Goal: Information Seeking & Learning: Learn about a topic

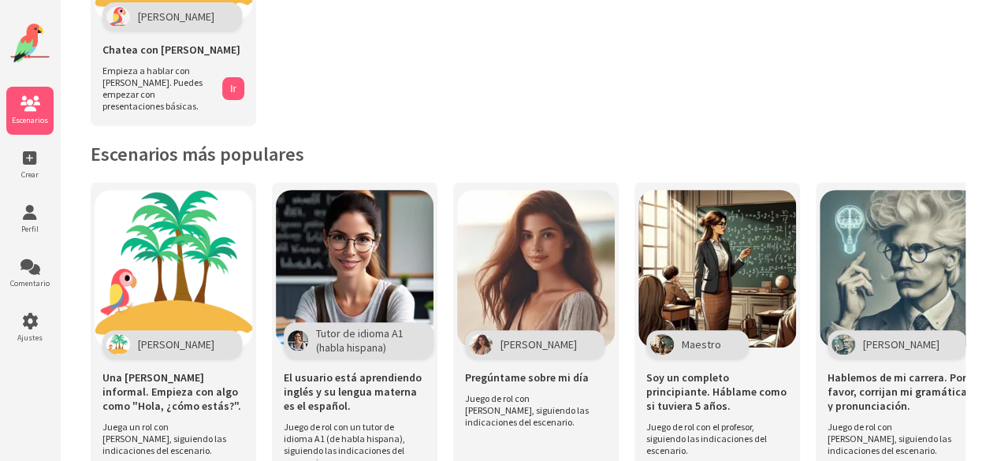
scroll to position [239, 0]
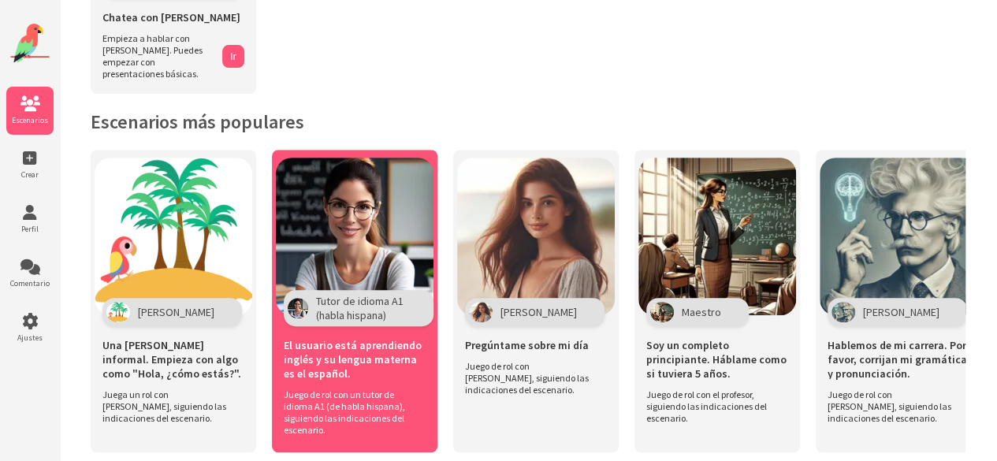
click at [342, 220] on img at bounding box center [355, 237] width 158 height 158
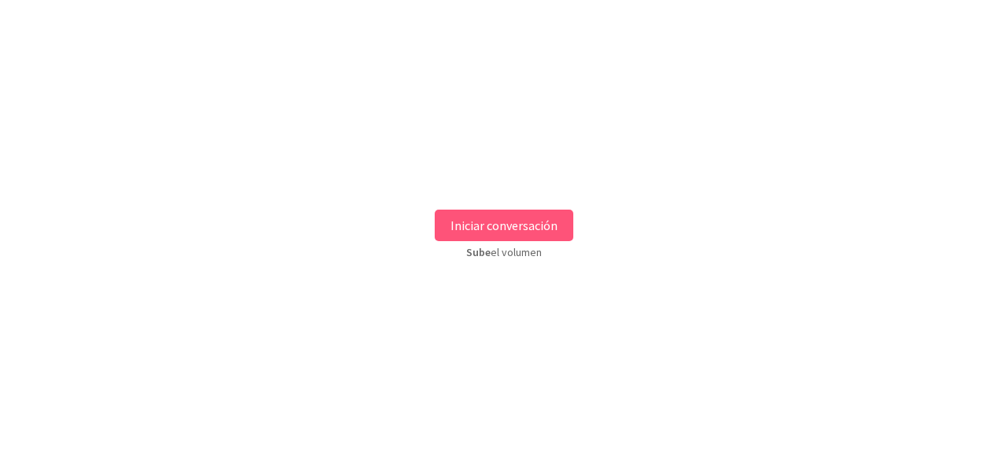
click at [545, 220] on font "Iniciar conversación" at bounding box center [504, 225] width 107 height 16
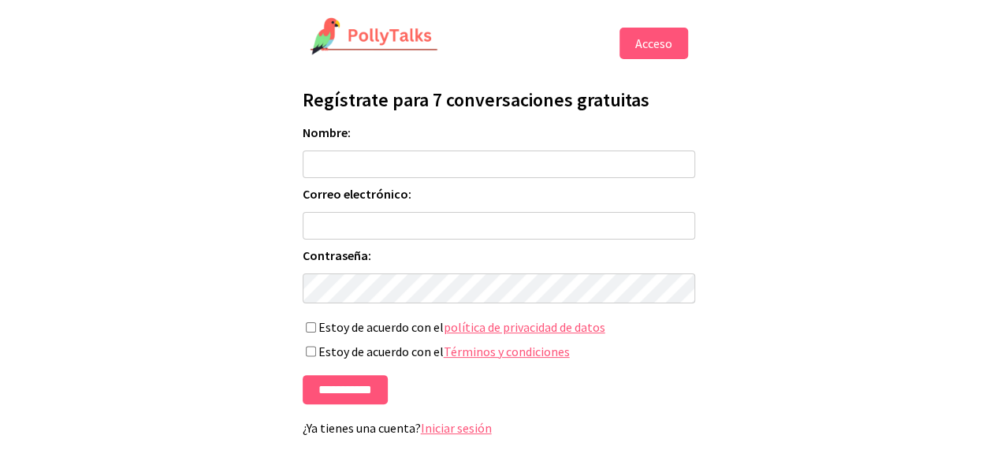
scroll to position [14, 0]
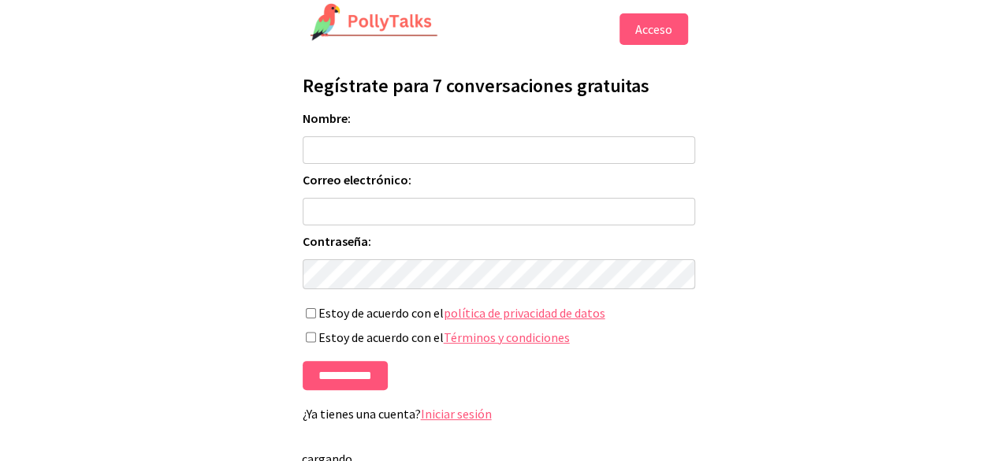
click at [662, 37] on button "Acceso" at bounding box center [653, 29] width 69 height 32
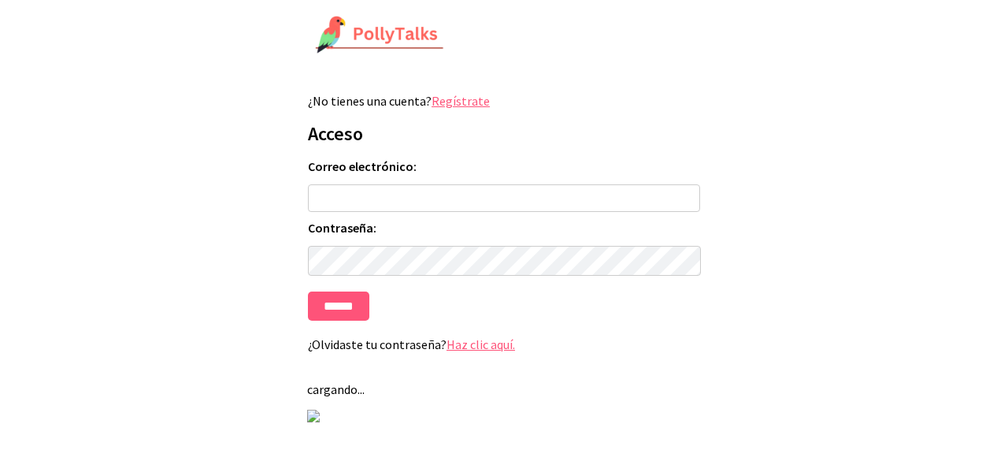
click at [373, 198] on input "Correo electrónico:" at bounding box center [504, 198] width 392 height 28
type input "**********"
click at [348, 308] on input "******" at bounding box center [338, 305] width 61 height 29
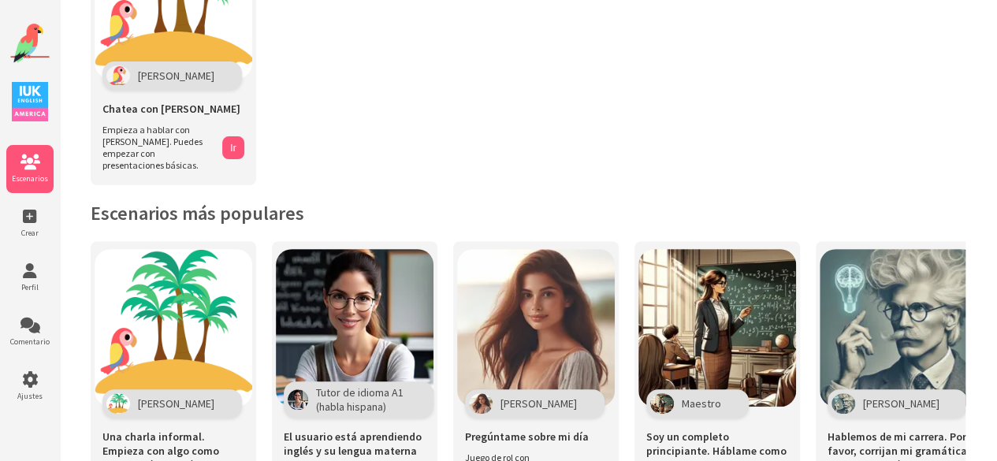
scroll to position [150, 0]
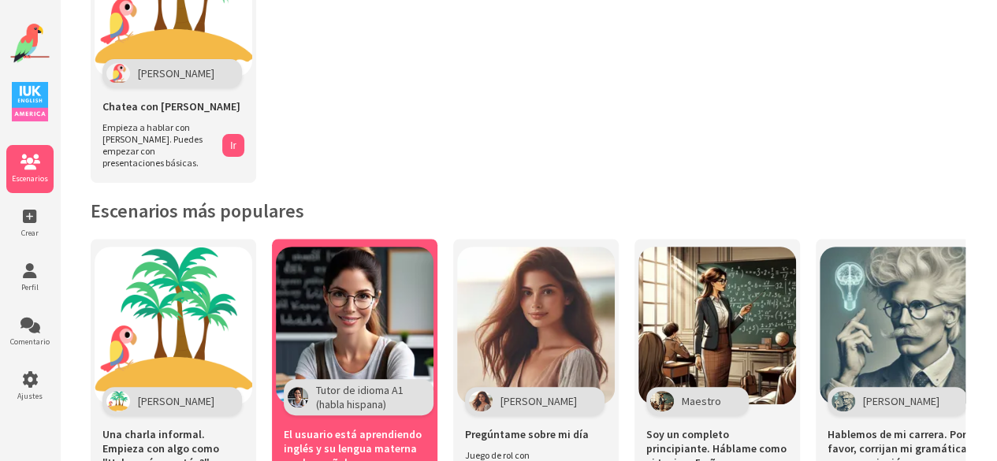
click at [380, 317] on img at bounding box center [355, 326] width 158 height 158
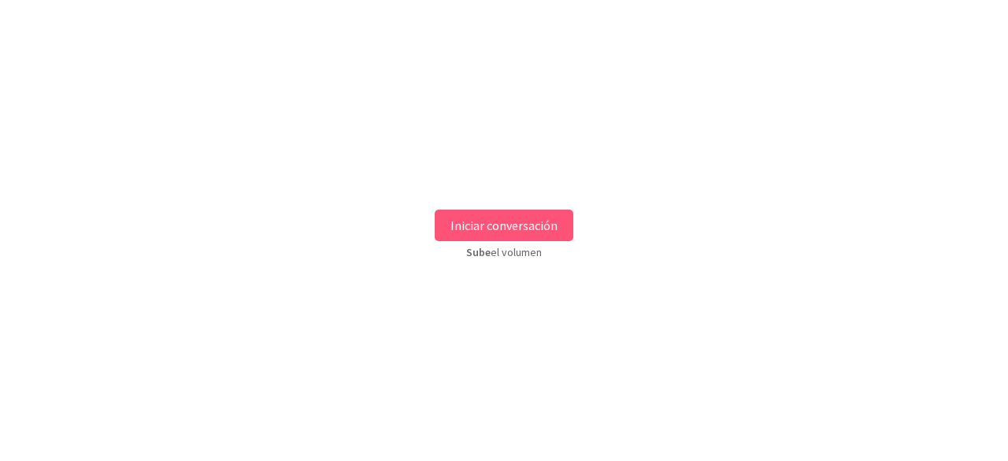
click at [507, 228] on font "Iniciar conversación" at bounding box center [504, 225] width 107 height 16
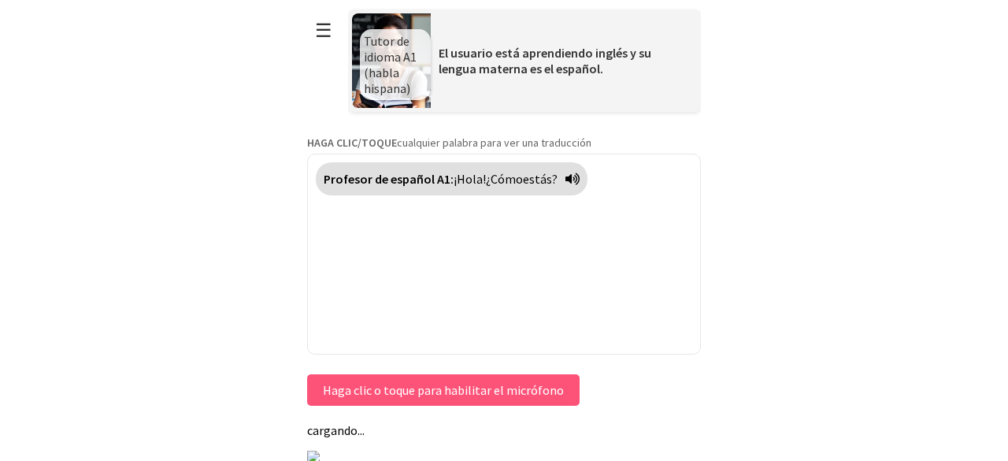
click at [449, 387] on font "Haga clic o toque para habilitar el micrófono" at bounding box center [443, 390] width 241 height 16
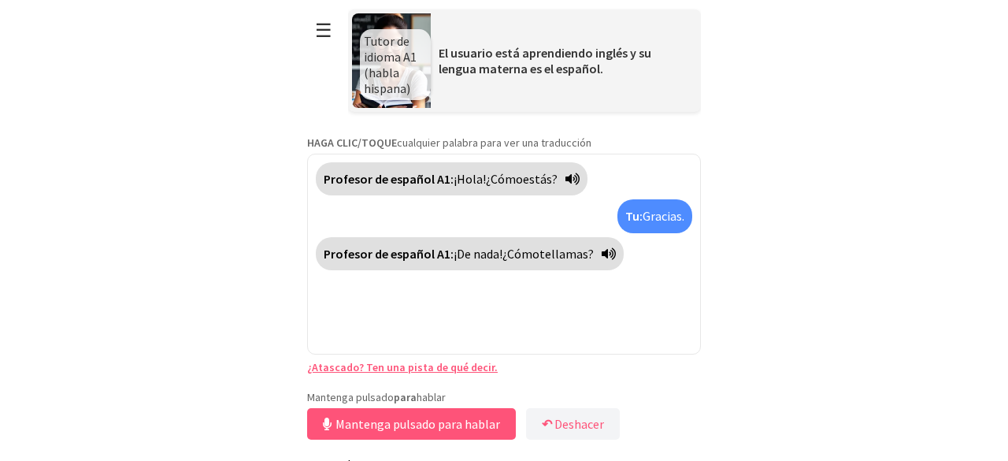
click at [616, 252] on icon at bounding box center [609, 253] width 14 height 13
click at [559, 429] on font "Deshacer" at bounding box center [580, 424] width 50 height 16
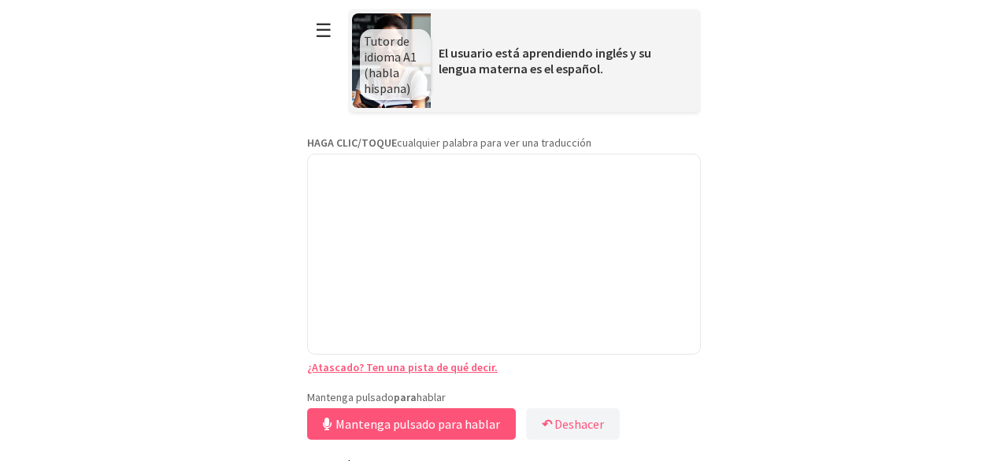
click at [451, 368] on font "¿Atascado? Ten una pista de qué decir." at bounding box center [402, 367] width 191 height 14
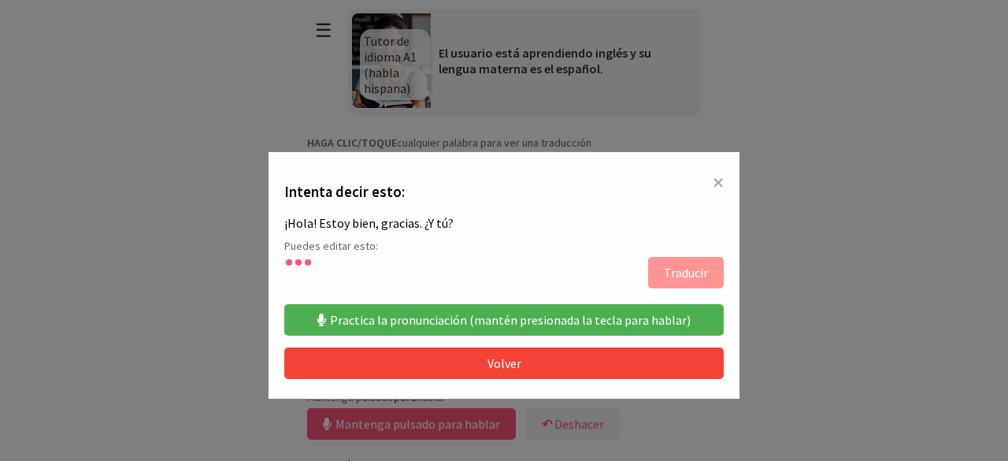
type textarea "**********"
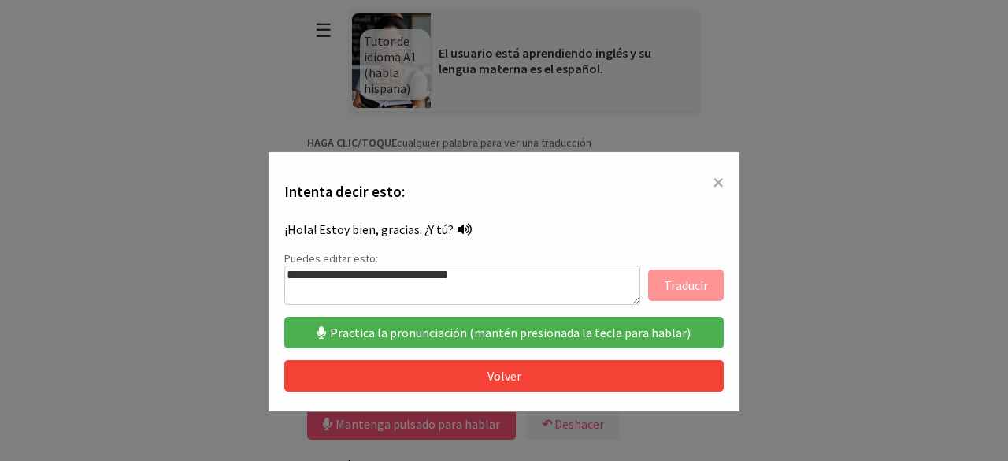
click at [585, 375] on button "Volver" at bounding box center [504, 376] width 440 height 32
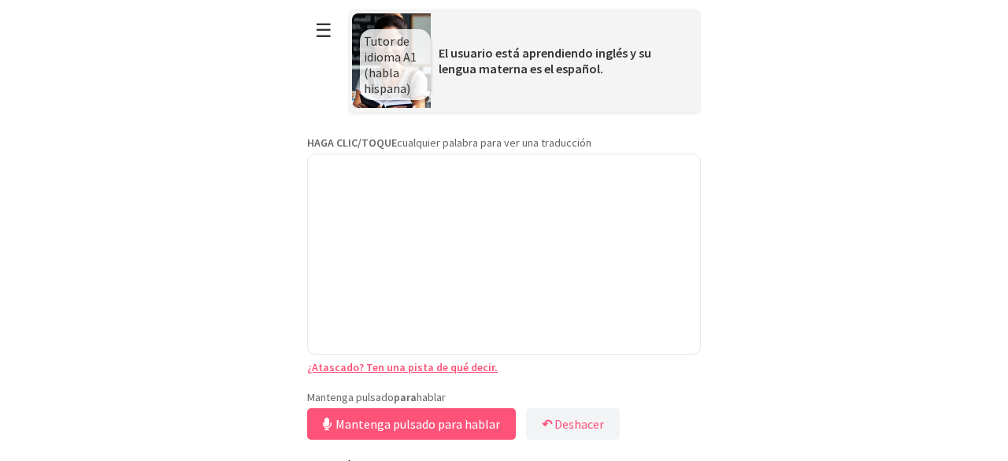
click at [388, 64] on font "Tutor de idioma A1 (habla hispana)" at bounding box center [390, 64] width 53 height 63
click at [370, 135] on font "HAGA CLIC/TOQUE" at bounding box center [352, 142] width 90 height 14
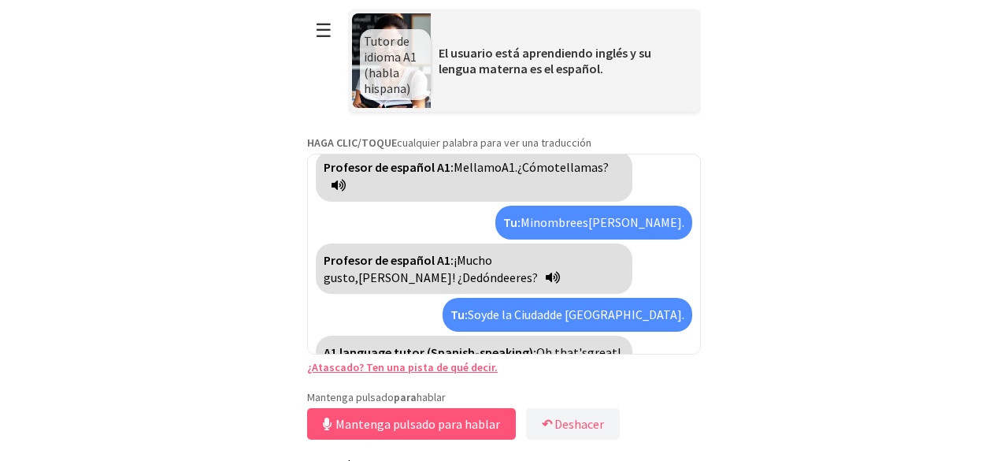
scroll to position [84, 0]
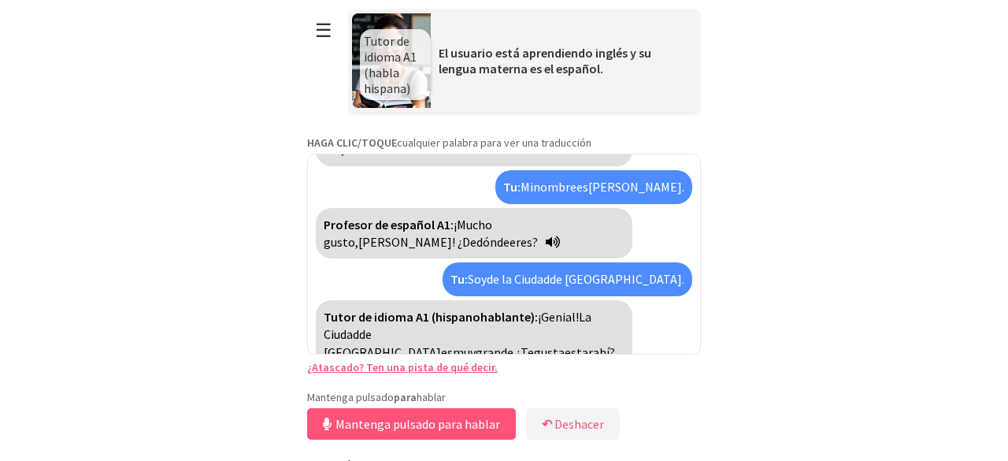
click at [337, 363] on icon at bounding box center [339, 369] width 14 height 13
click at [565, 344] on font "estar" at bounding box center [579, 352] width 28 height 16
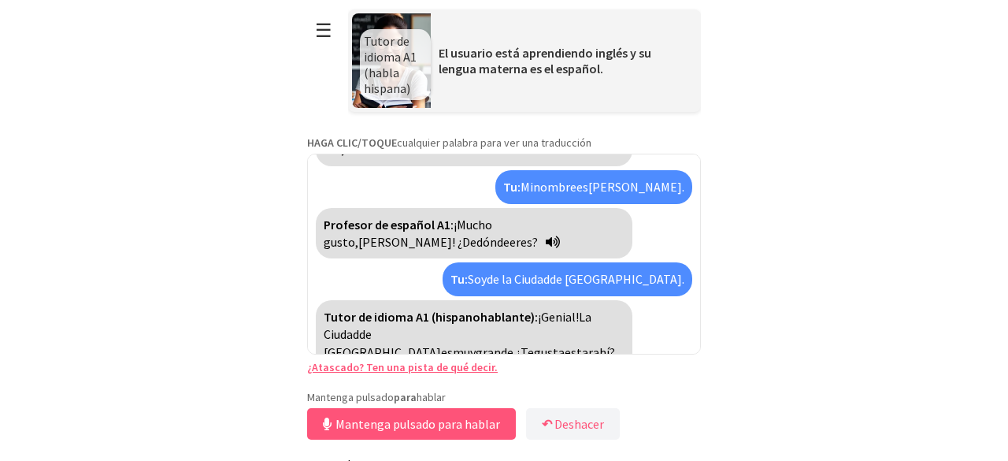
click at [565, 344] on font "estar" at bounding box center [579, 352] width 28 height 16
click at [521, 344] on font "Te" at bounding box center [527, 352] width 13 height 16
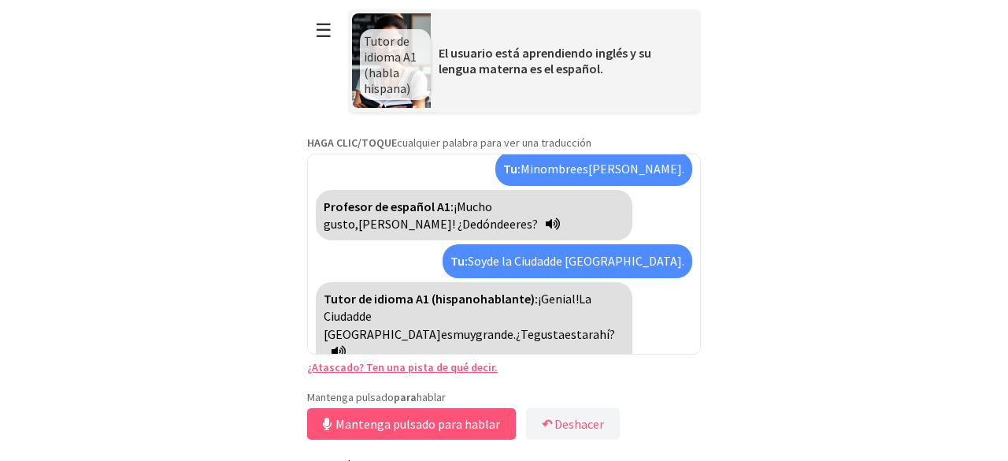
click at [534, 326] on font "gusta" at bounding box center [549, 334] width 31 height 16
click at [521, 326] on font "Te" at bounding box center [527, 334] width 13 height 16
click at [326, 26] on font "☰" at bounding box center [323, 30] width 17 height 24
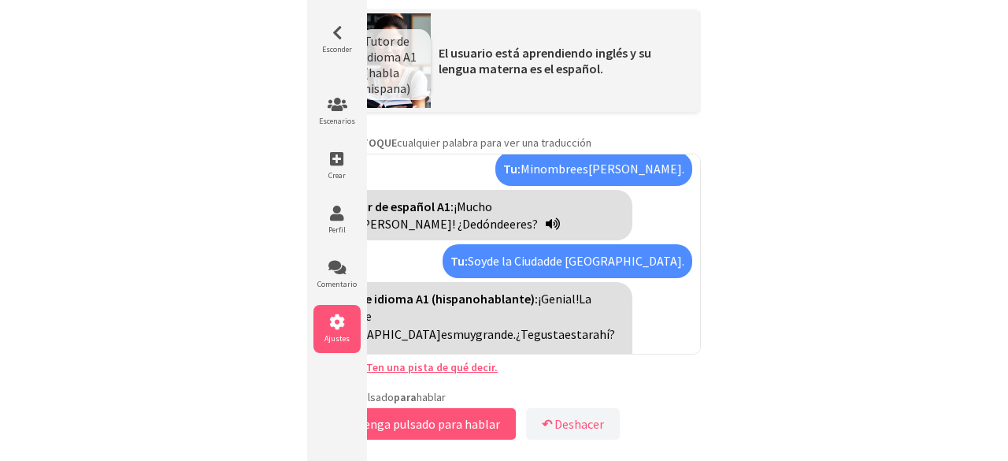
click at [336, 323] on icon at bounding box center [337, 322] width 47 height 16
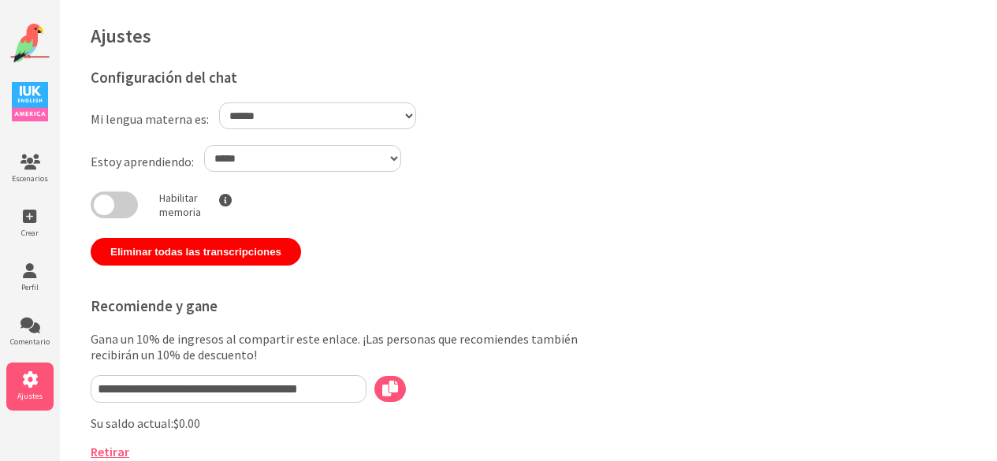
select select "**"
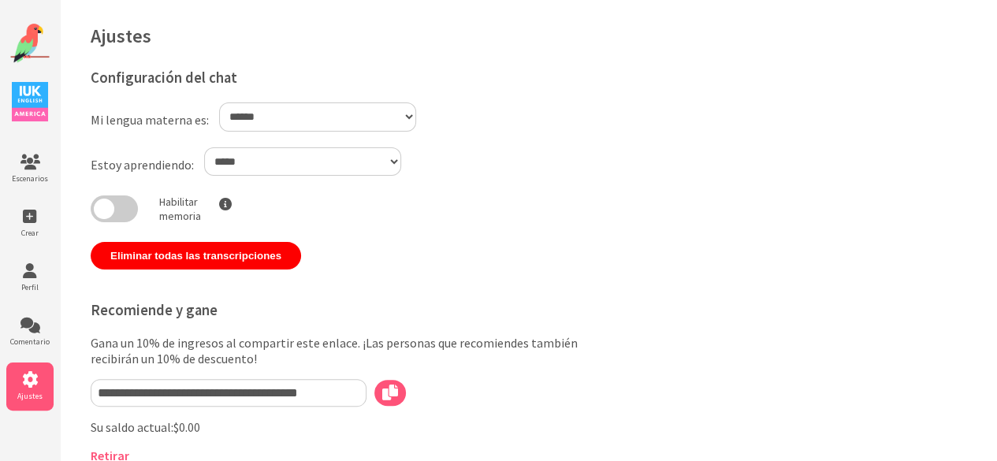
drag, startPoint x: 262, startPoint y: 253, endPoint x: 425, endPoint y: 248, distance: 163.1
click at [425, 248] on div "**********" at bounding box center [353, 376] width 525 height 631
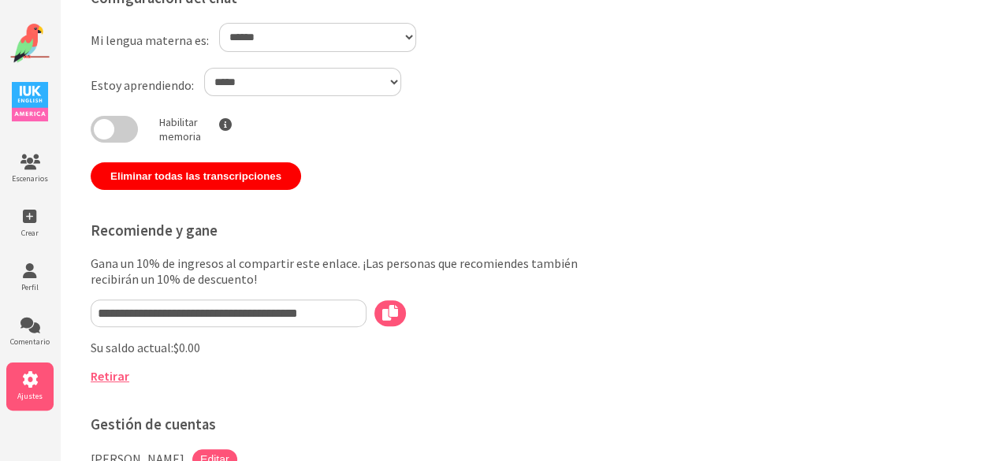
scroll to position [79, 0]
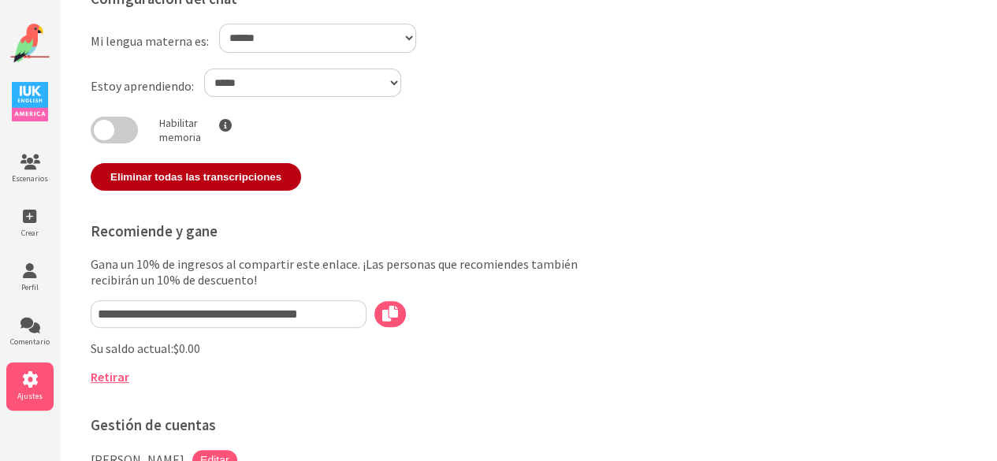
click at [274, 172] on font "Eliminar todas las transcripciones" at bounding box center [195, 177] width 171 height 12
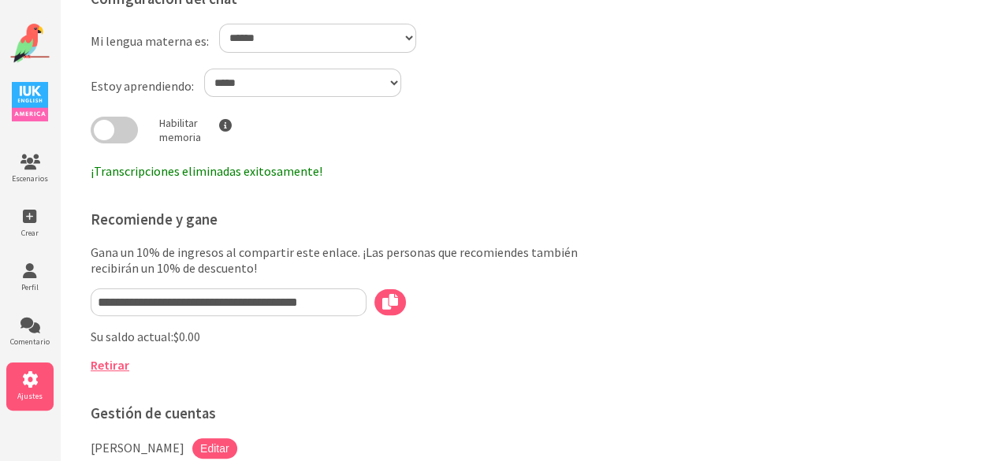
scroll to position [0, 0]
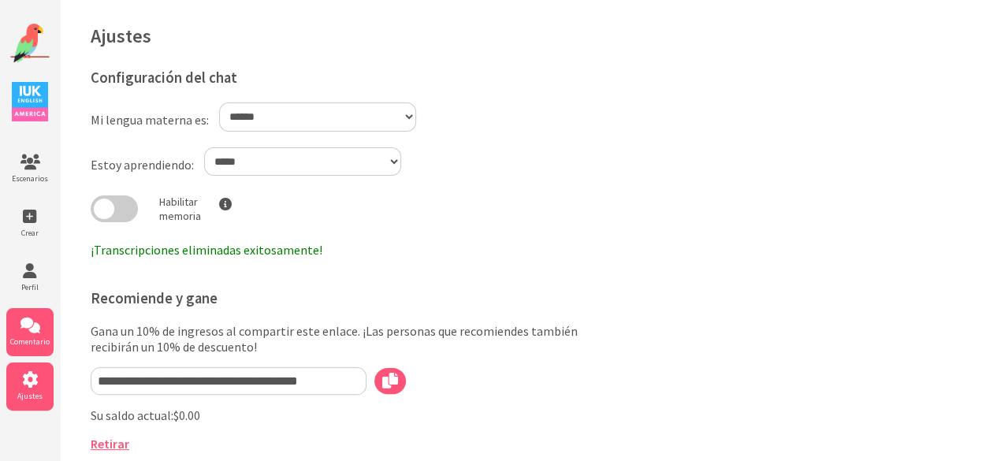
click at [35, 326] on icon at bounding box center [29, 325] width 47 height 16
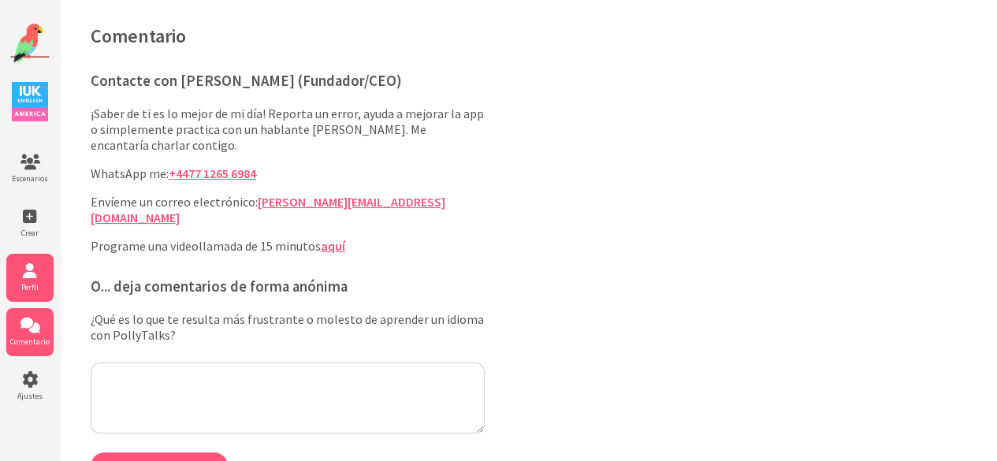
click at [33, 270] on icon at bounding box center [29, 271] width 47 height 16
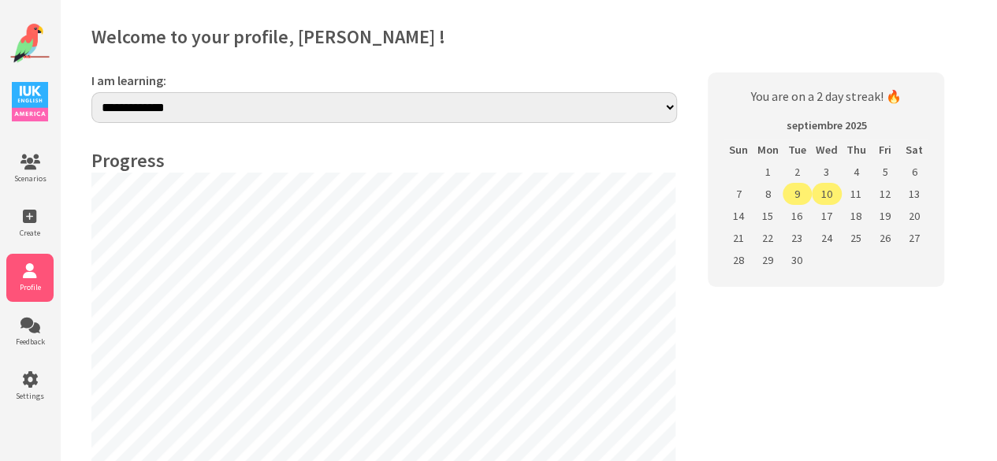
select select "**"
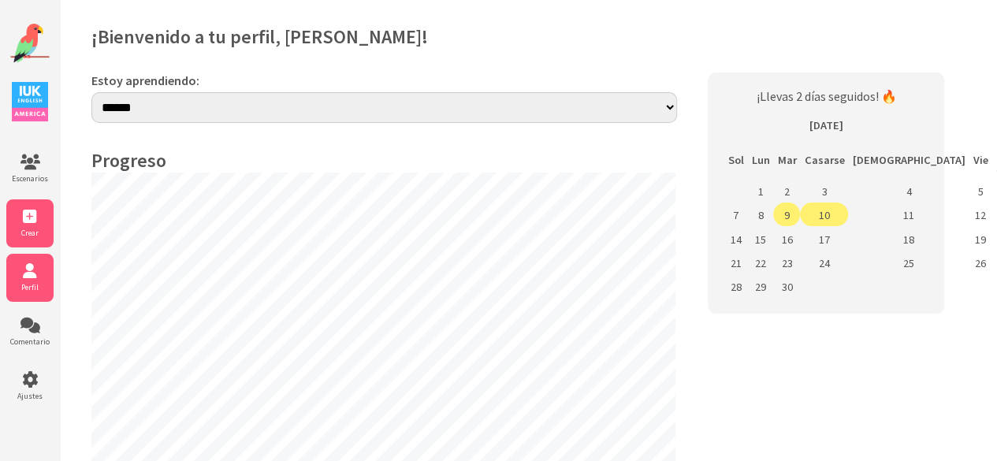
click at [37, 221] on icon at bounding box center [29, 217] width 47 height 16
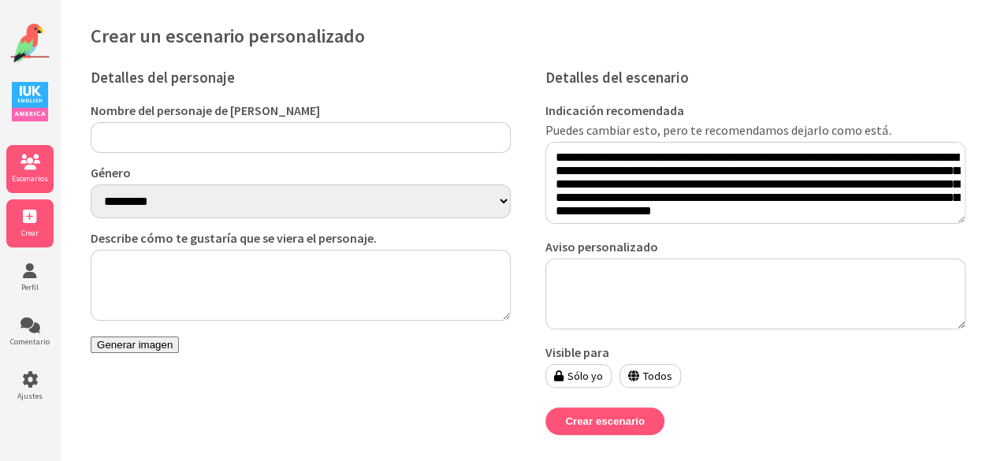
click at [32, 161] on icon at bounding box center [29, 162] width 47 height 16
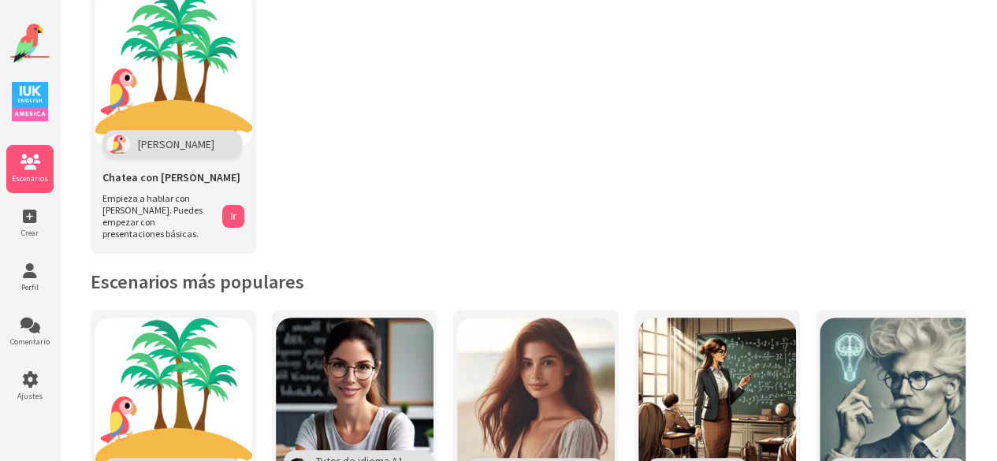
scroll to position [83, 0]
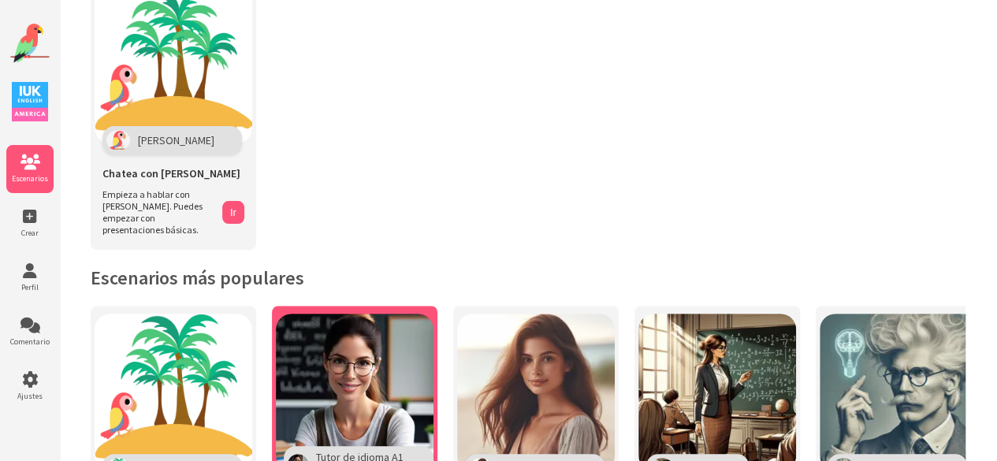
click at [356, 372] on img at bounding box center [355, 393] width 158 height 158
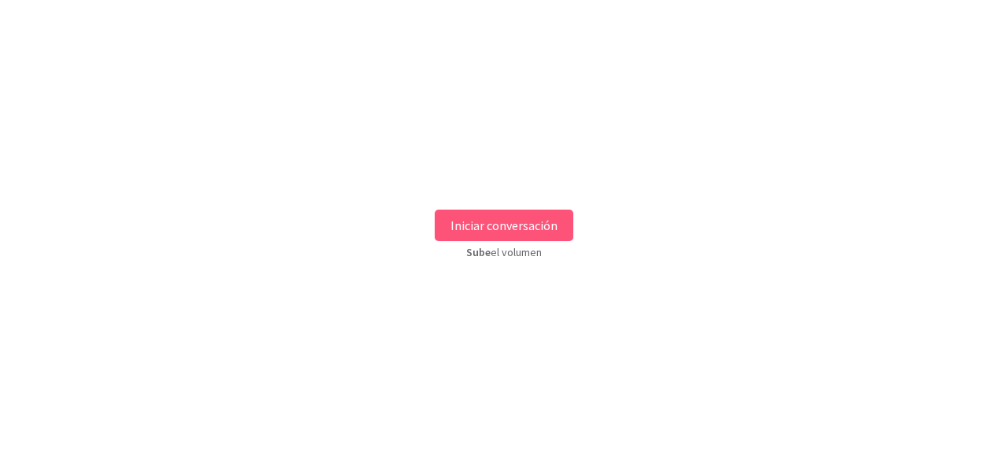
click at [484, 226] on font "Iniciar conversación" at bounding box center [504, 225] width 107 height 16
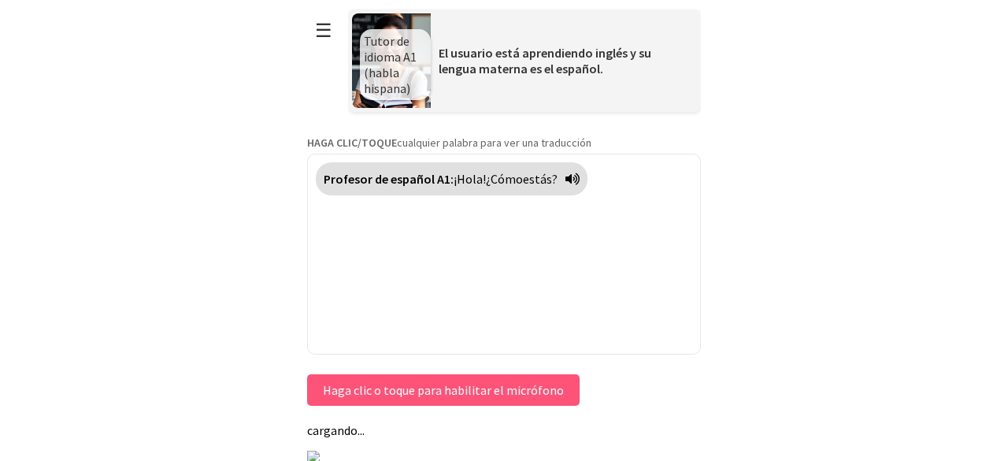
click at [809, 218] on html "**********" at bounding box center [504, 230] width 1008 height 461
click at [588, 176] on div "Profesor de español A1: ¡Hola! ¿ Cómo estás ?" at bounding box center [452, 178] width 272 height 33
click at [580, 176] on icon at bounding box center [573, 179] width 14 height 13
click at [577, 176] on icon at bounding box center [573, 179] width 14 height 13
click at [577, 173] on icon at bounding box center [573, 179] width 14 height 13
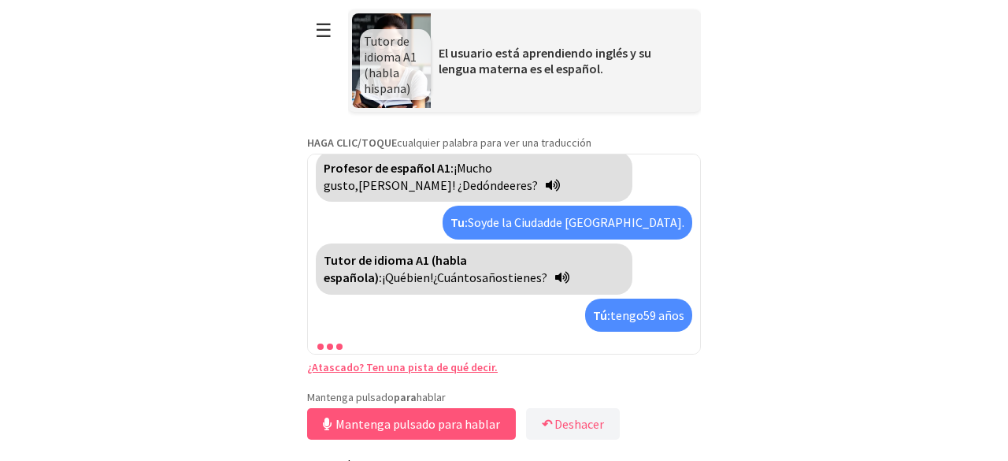
scroll to position [197, 0]
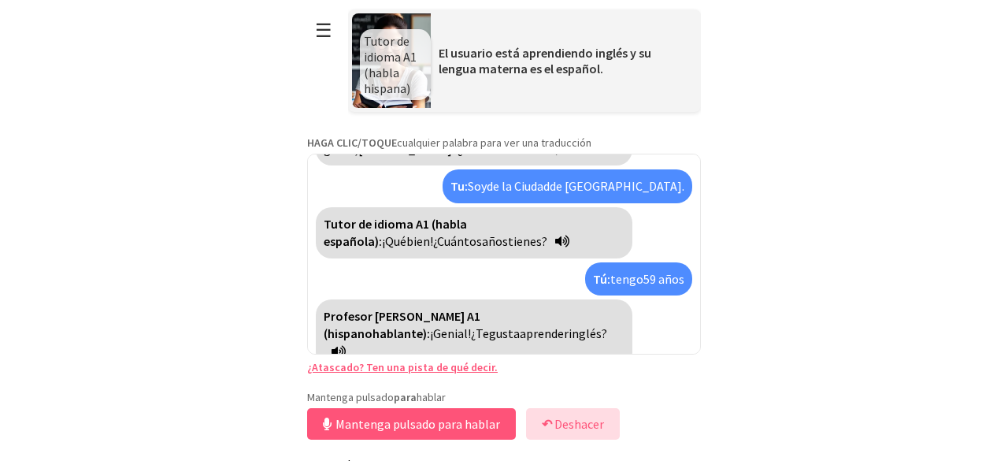
click at [566, 420] on font "Deshacer" at bounding box center [580, 424] width 50 height 16
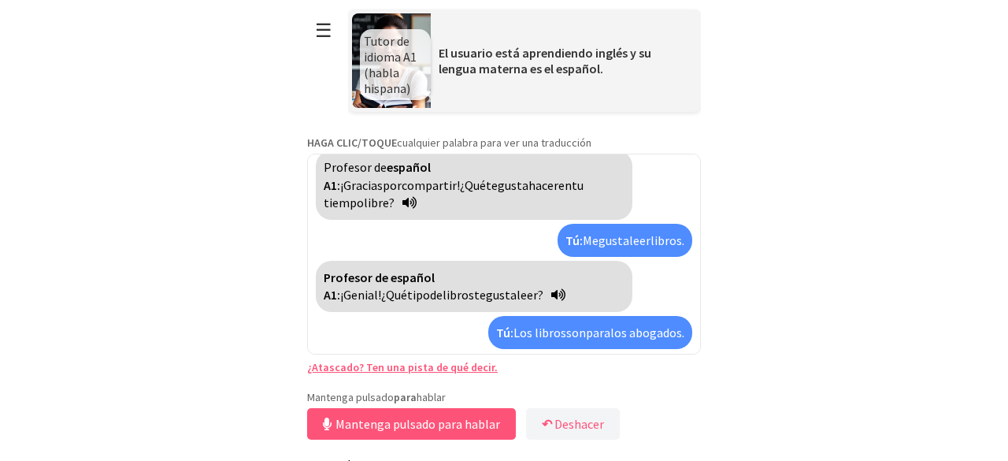
scroll to position [137, 0]
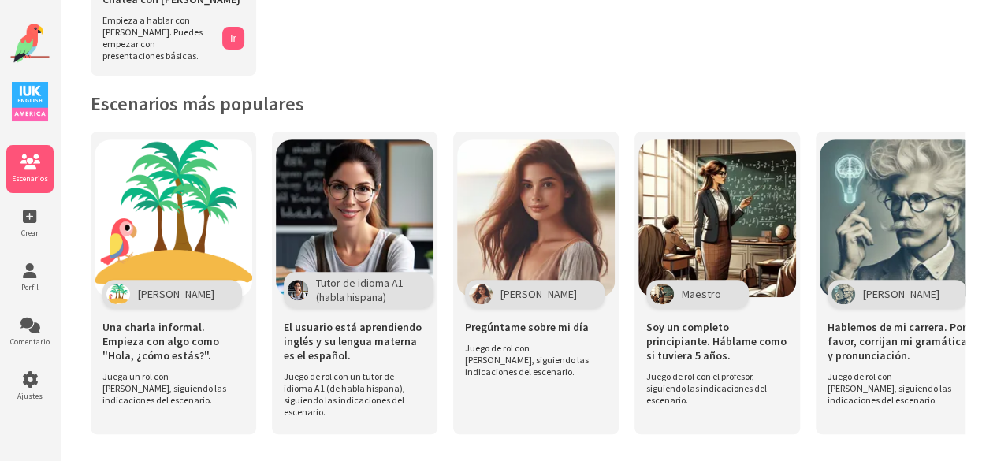
scroll to position [258, 0]
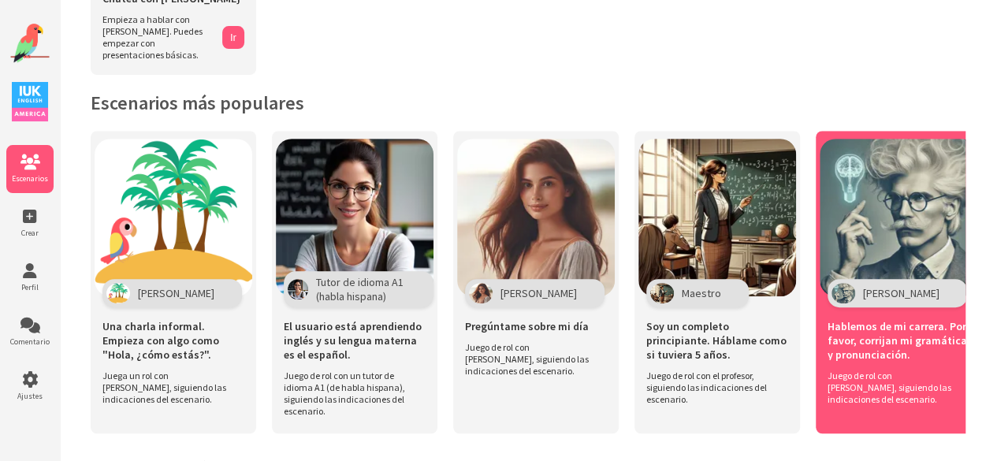
click at [913, 193] on img at bounding box center [898, 218] width 158 height 158
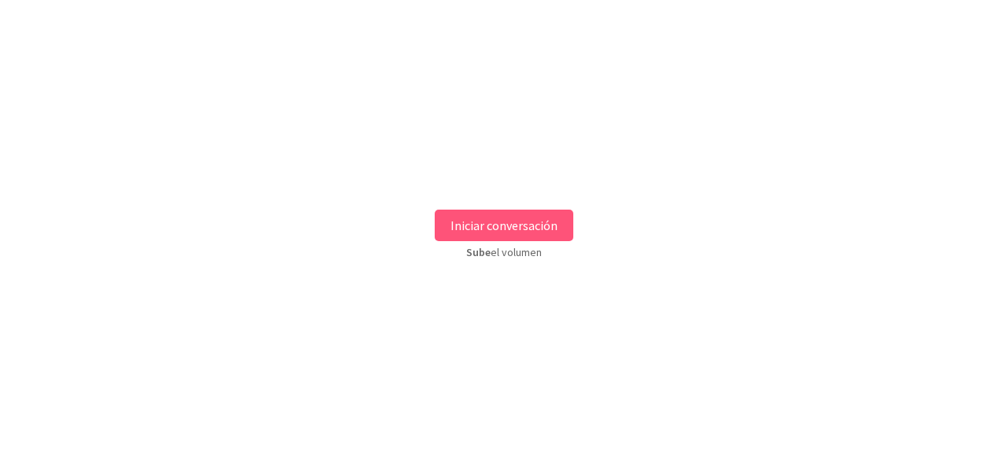
click at [529, 221] on font "Iniciar conversación" at bounding box center [504, 225] width 107 height 16
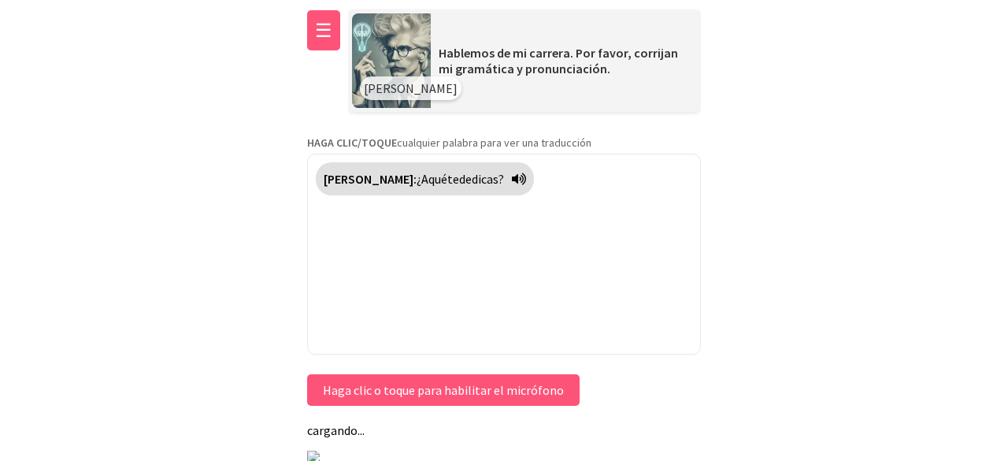
click at [317, 26] on font "☰" at bounding box center [323, 30] width 17 height 24
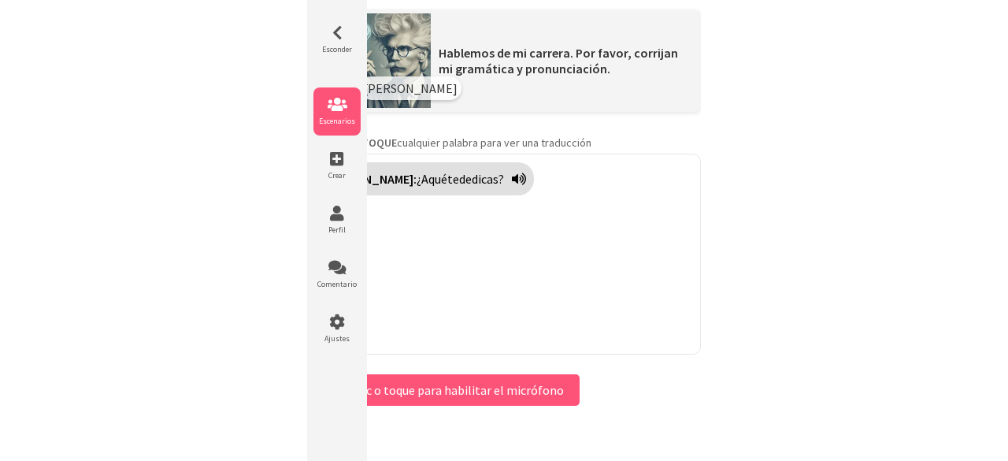
click at [337, 121] on font "Escenarios" at bounding box center [337, 121] width 36 height 10
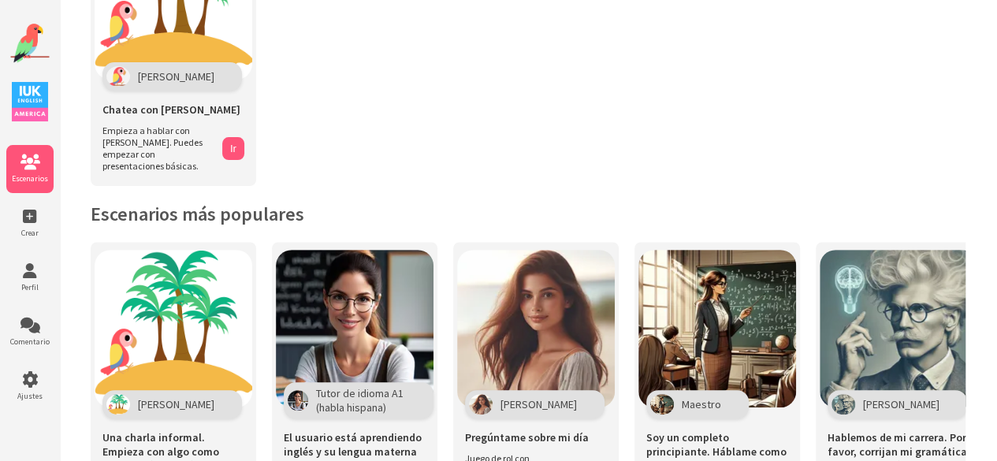
scroll to position [160, 0]
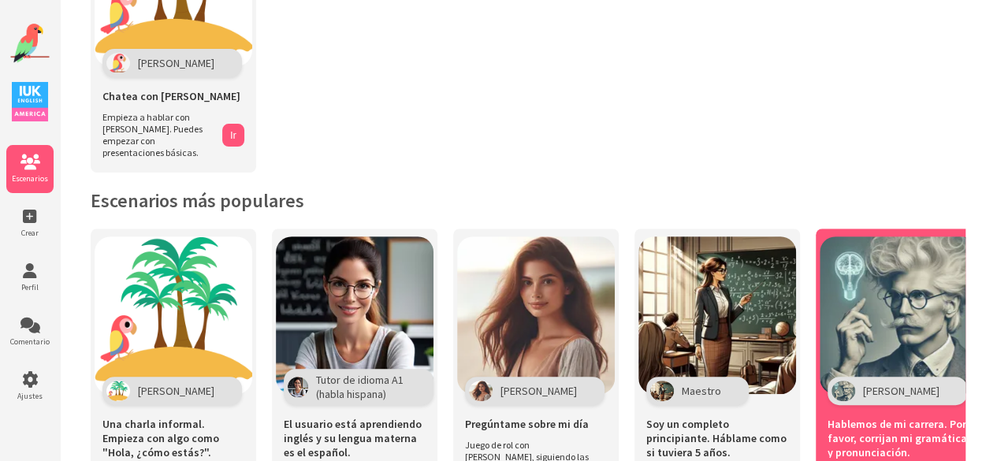
click at [882, 303] on img at bounding box center [898, 315] width 158 height 158
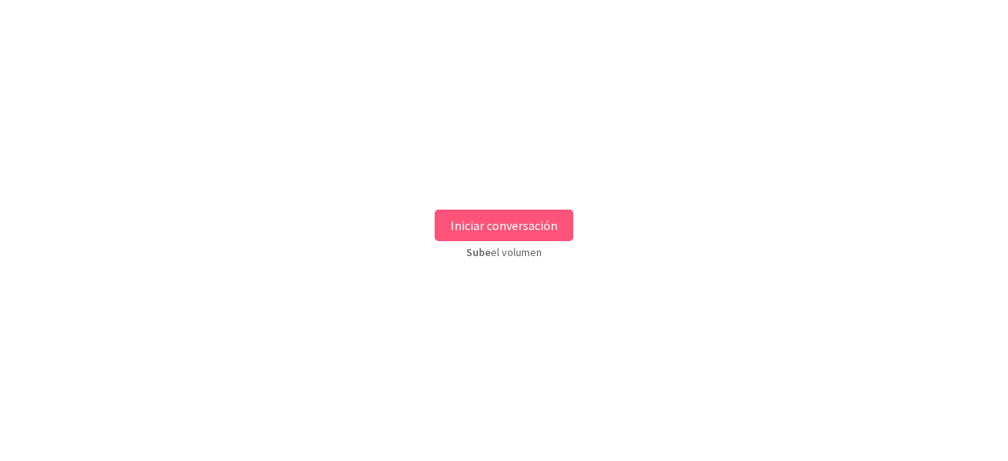
click at [559, 222] on button "Iniciar conversación" at bounding box center [504, 226] width 139 height 32
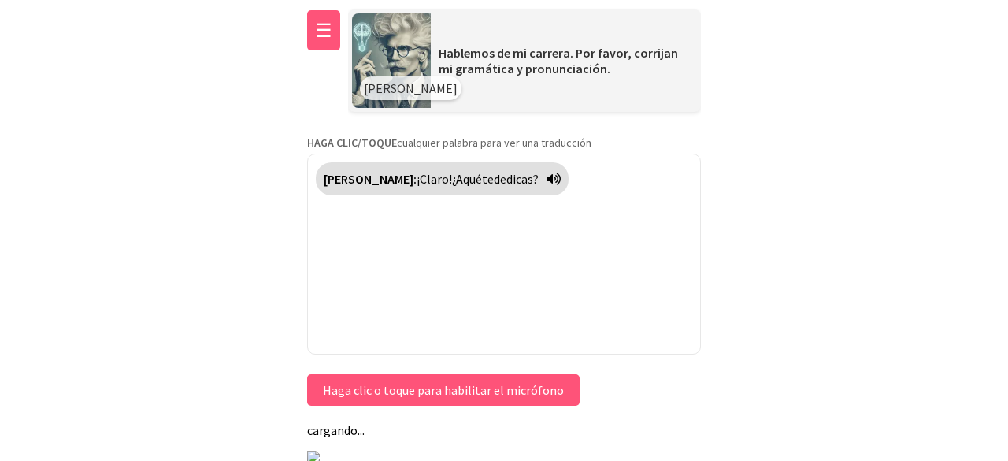
click at [326, 32] on font "☰" at bounding box center [323, 30] width 17 height 24
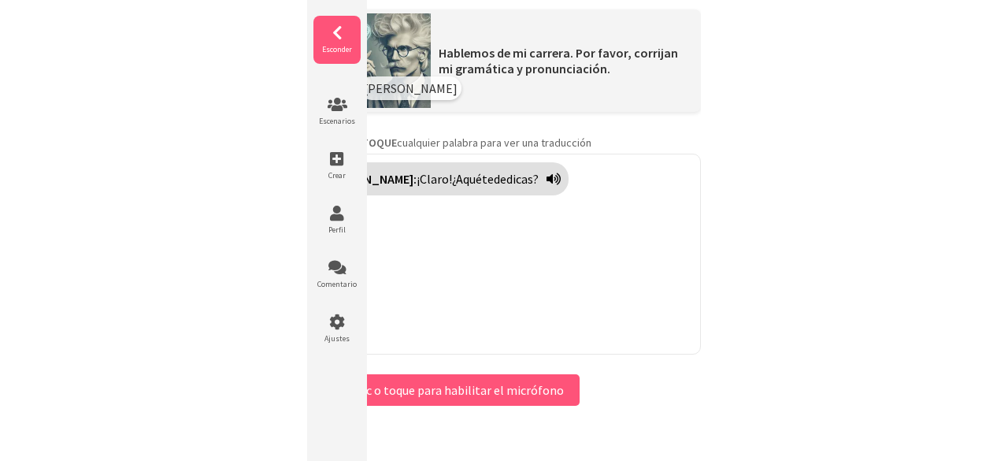
click at [329, 35] on icon at bounding box center [337, 33] width 47 height 16
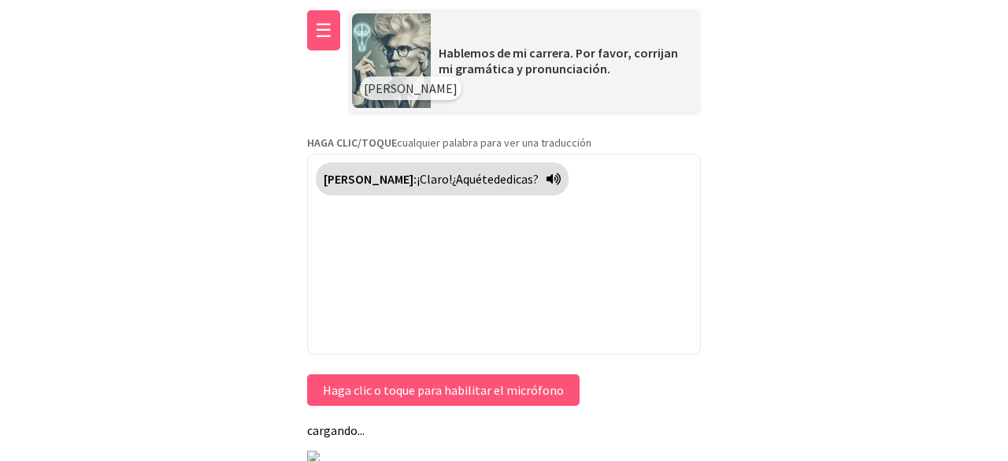
click at [323, 15] on button "☰" at bounding box center [323, 30] width 33 height 40
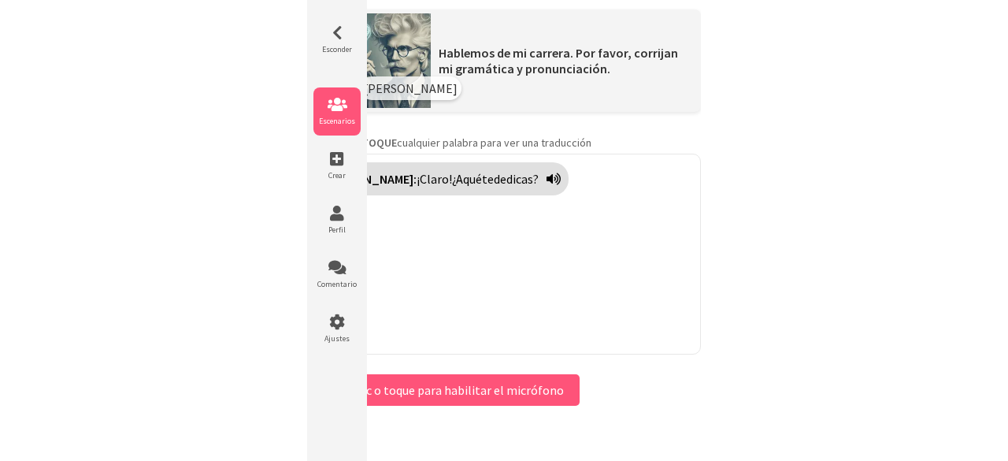
click at [342, 112] on icon at bounding box center [337, 105] width 47 height 16
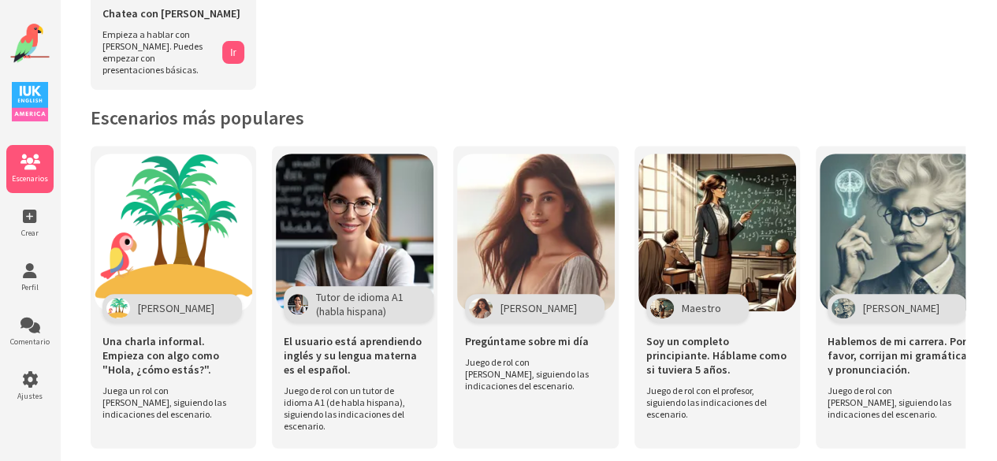
scroll to position [246, 0]
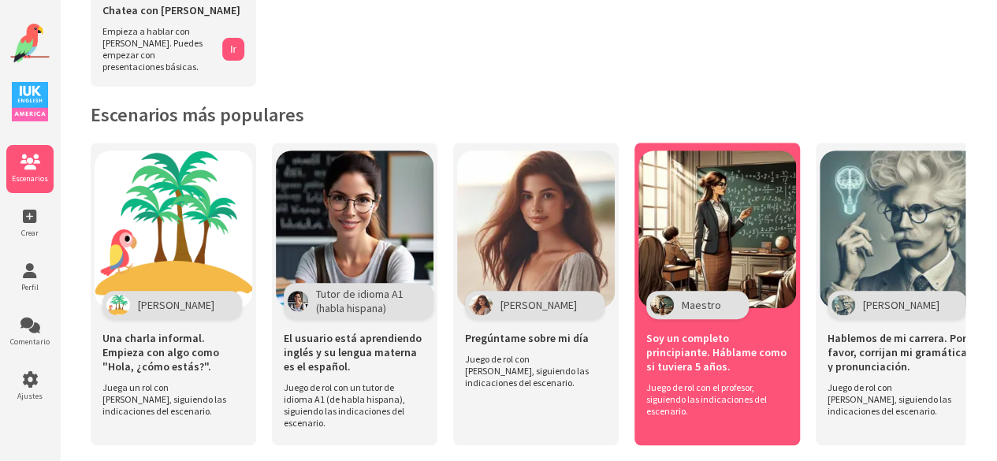
click at [733, 232] on img at bounding box center [717, 229] width 158 height 158
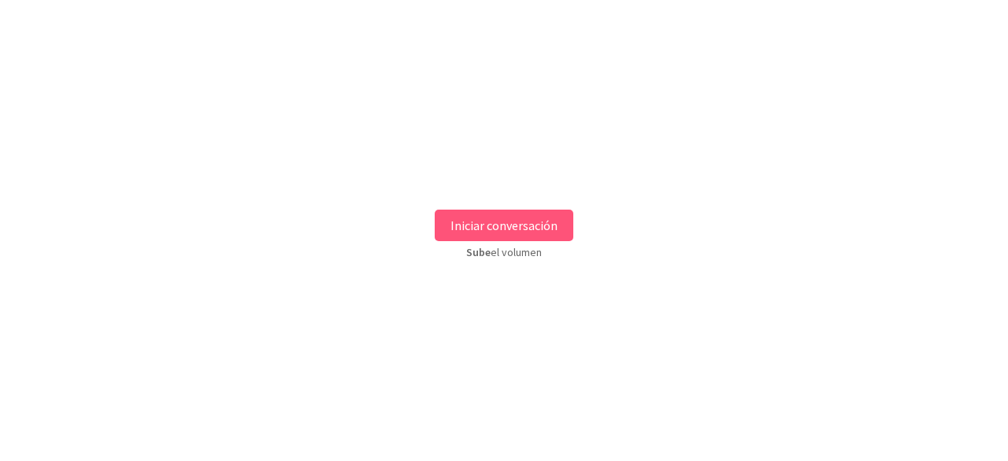
click at [547, 221] on font "Iniciar conversación" at bounding box center [504, 225] width 107 height 16
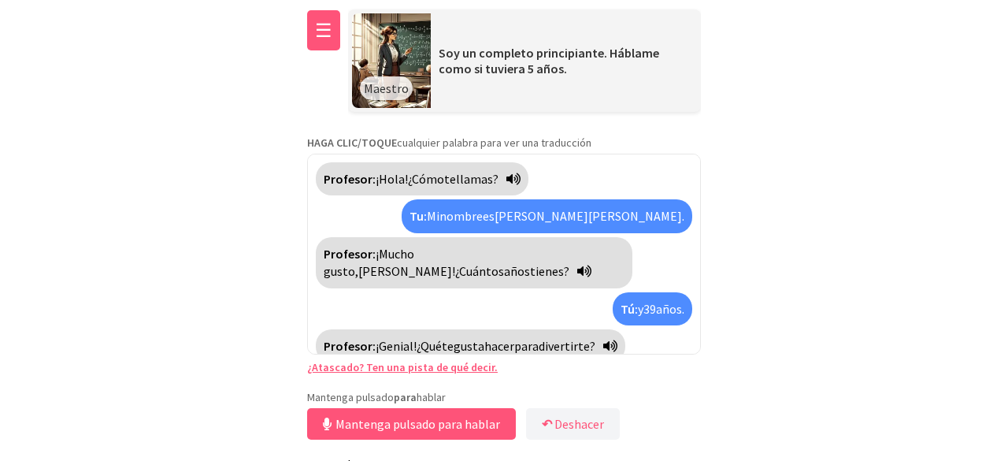
click at [325, 28] on font "☰" at bounding box center [323, 30] width 17 height 24
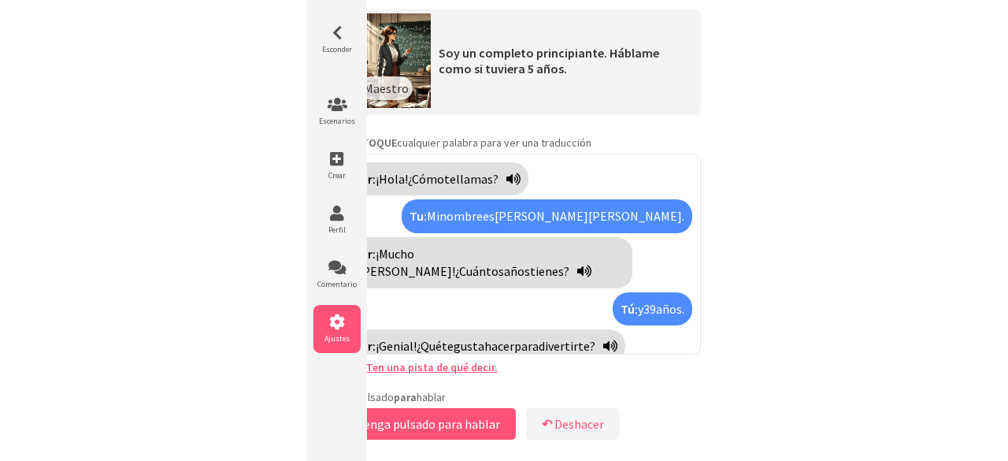
click at [345, 316] on icon at bounding box center [337, 322] width 47 height 16
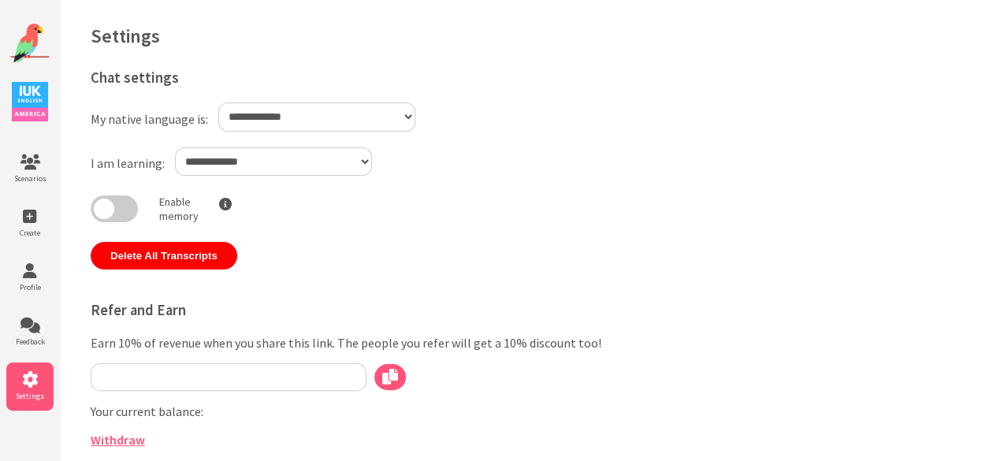
select select "**"
type input "**********"
select select "**"
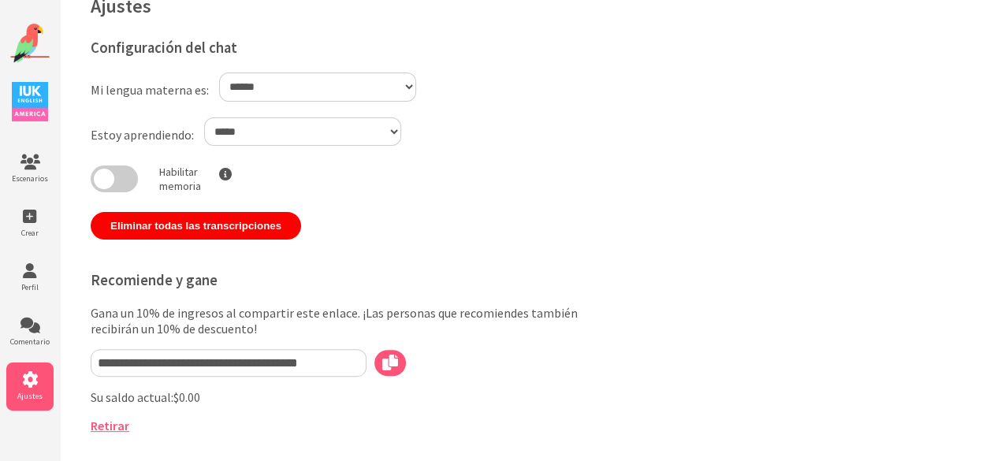
scroll to position [32, 0]
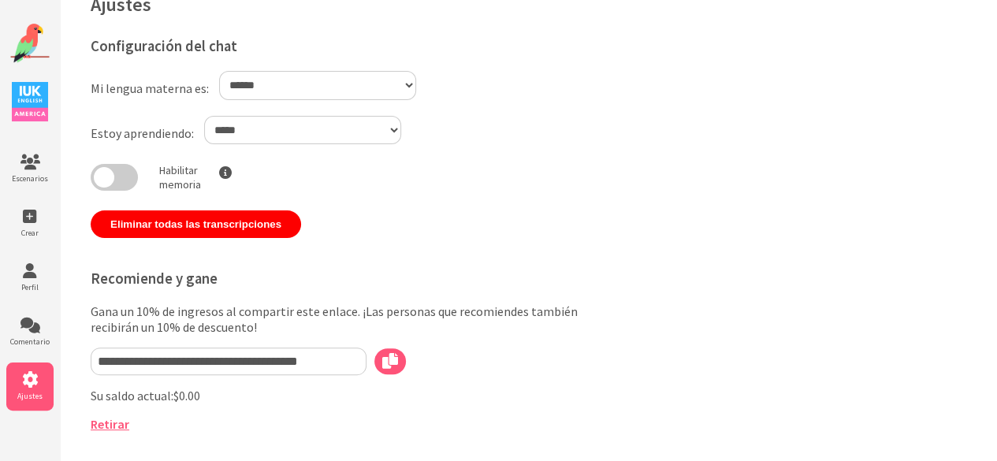
click at [378, 124] on select "**********" at bounding box center [302, 130] width 197 height 29
click at [204, 116] on select "**********" at bounding box center [302, 130] width 197 height 29
click at [129, 174] on span at bounding box center [114, 177] width 47 height 27
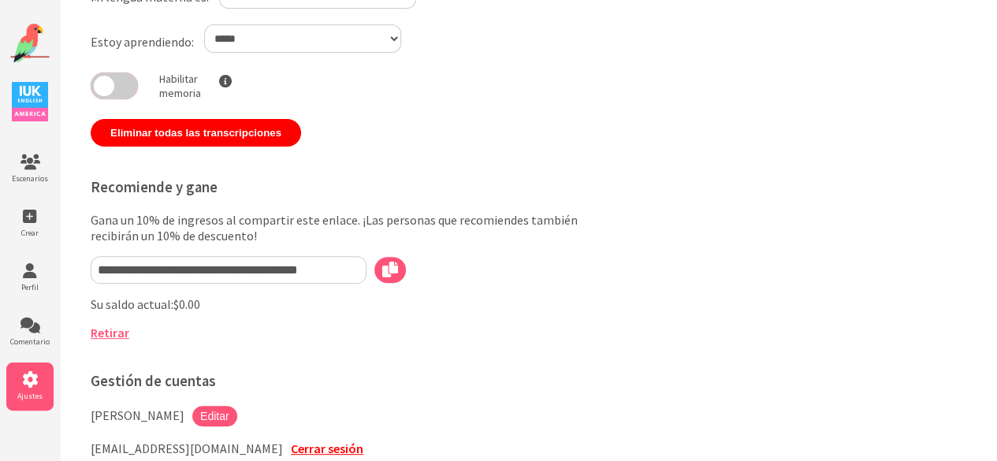
scroll to position [0, 0]
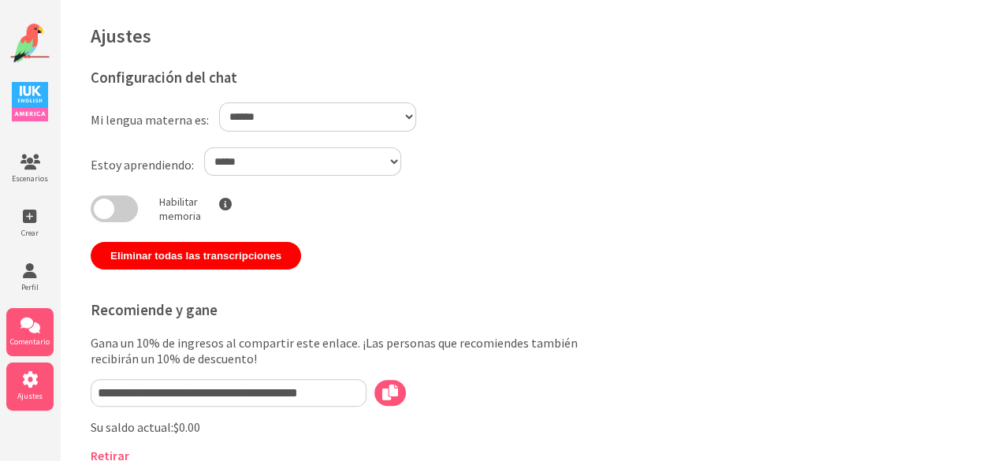
click at [25, 333] on icon at bounding box center [29, 325] width 47 height 16
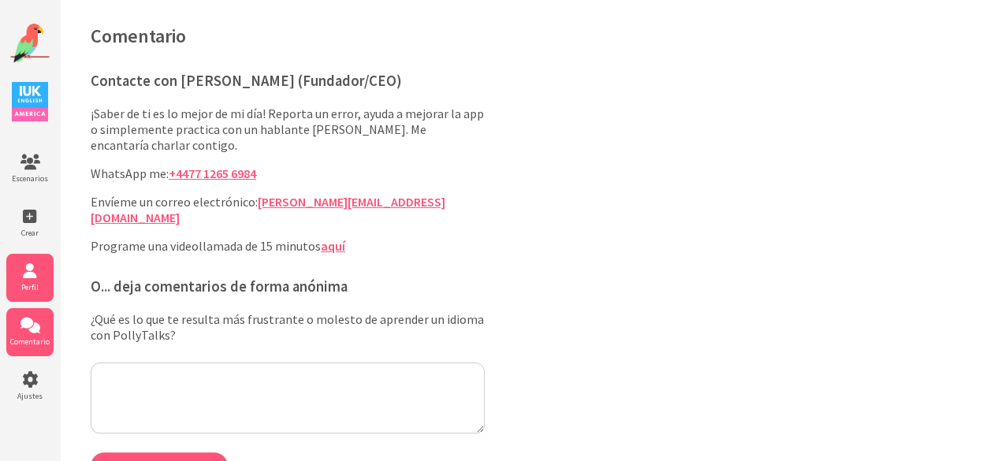
click at [28, 275] on icon at bounding box center [29, 271] width 47 height 16
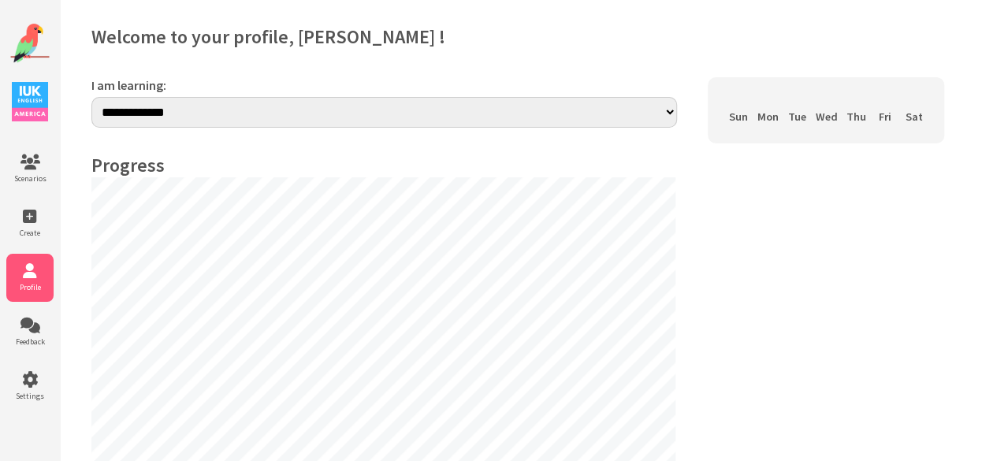
select select "**"
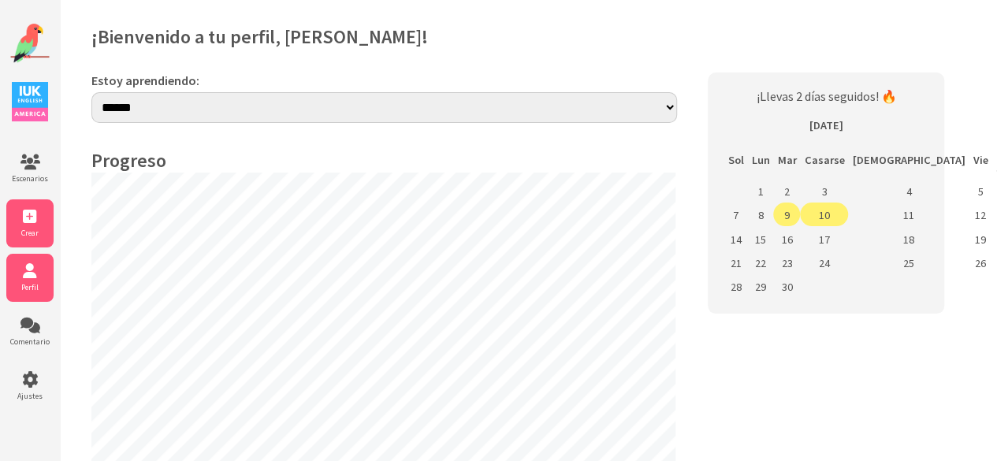
click at [32, 217] on icon at bounding box center [29, 217] width 47 height 16
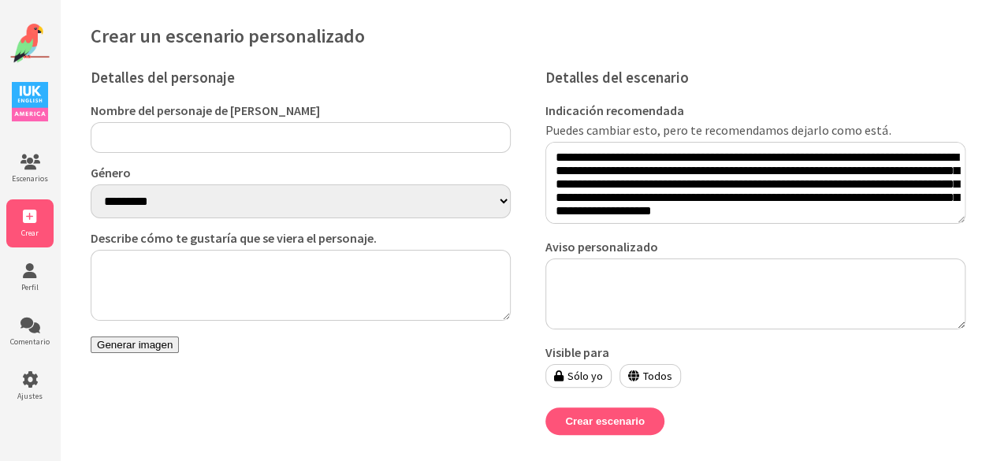
click at [156, 136] on input "Nombre del personaje de [PERSON_NAME]" at bounding box center [301, 137] width 420 height 31
type input "******"
click at [231, 213] on select "********* ********" at bounding box center [301, 201] width 420 height 34
select select "******"
click at [91, 187] on select "********* ********" at bounding box center [301, 201] width 420 height 34
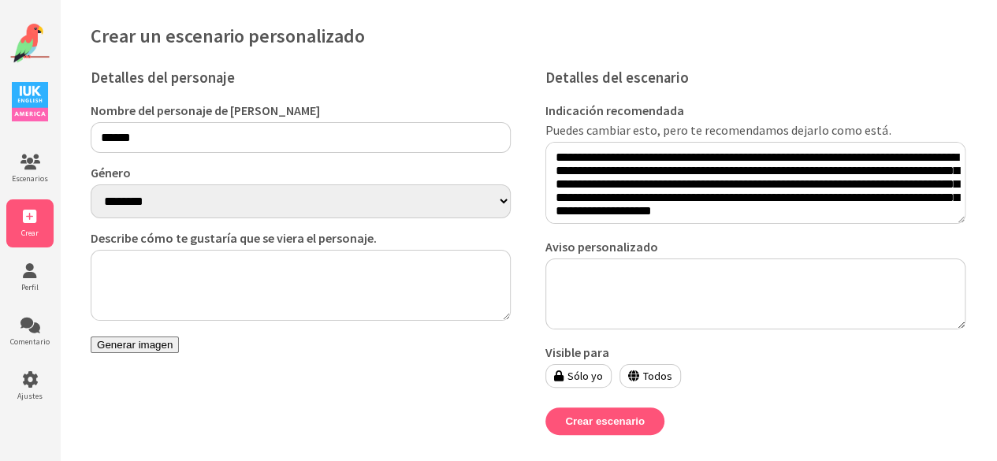
click at [266, 292] on textarea "Describe cómo te gustaría que se viera el personaje." at bounding box center [301, 285] width 420 height 71
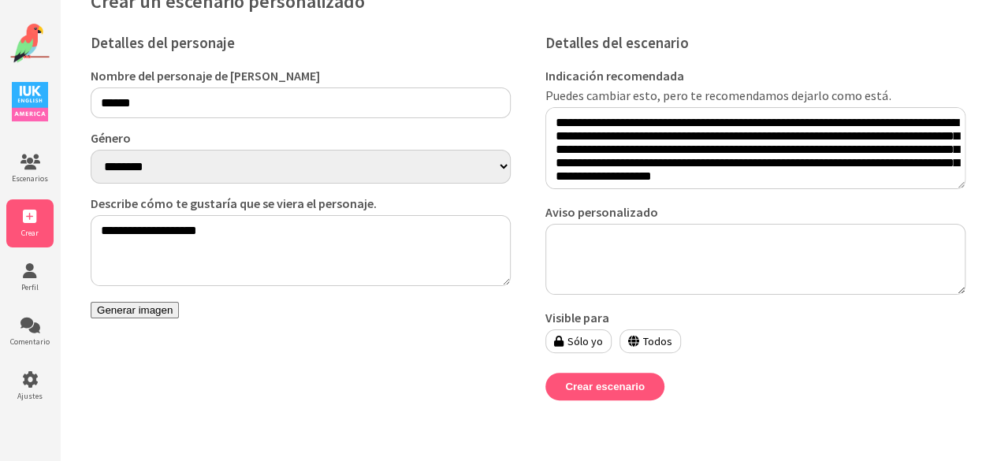
type textarea "**********"
click at [132, 316] on font "Generar imagen" at bounding box center [135, 310] width 76 height 12
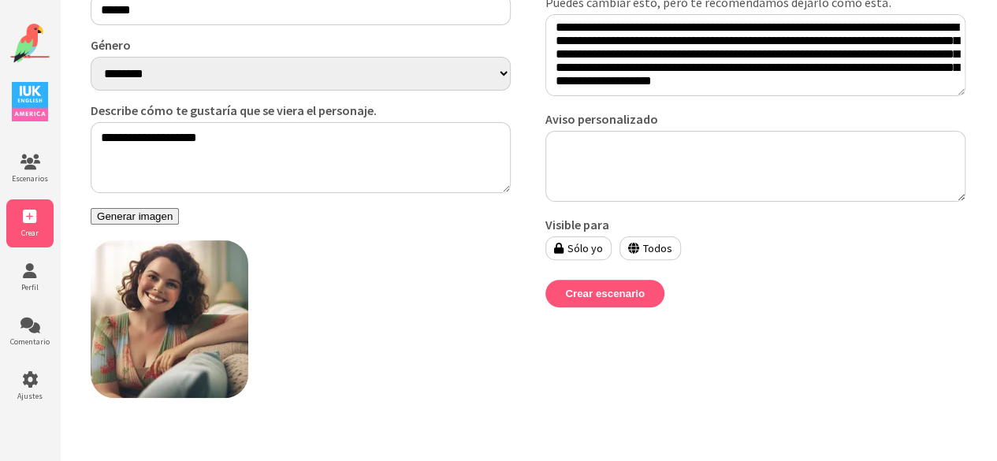
scroll to position [139, 0]
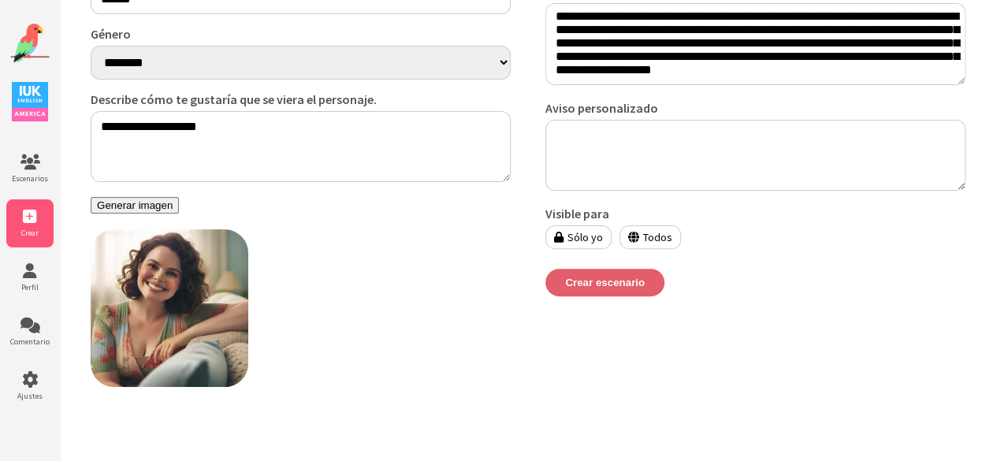
click at [612, 288] on font "Crear escenario" at bounding box center [605, 283] width 80 height 12
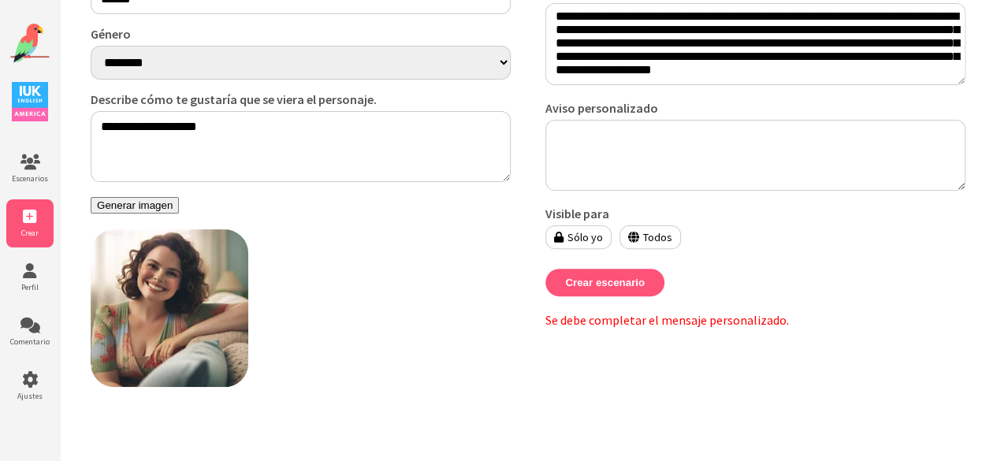
click at [596, 135] on textarea "Aviso personalizado" at bounding box center [755, 155] width 420 height 71
type textarea "*"
type textarea "********"
click at [614, 288] on font "Crear escenario" at bounding box center [605, 283] width 80 height 12
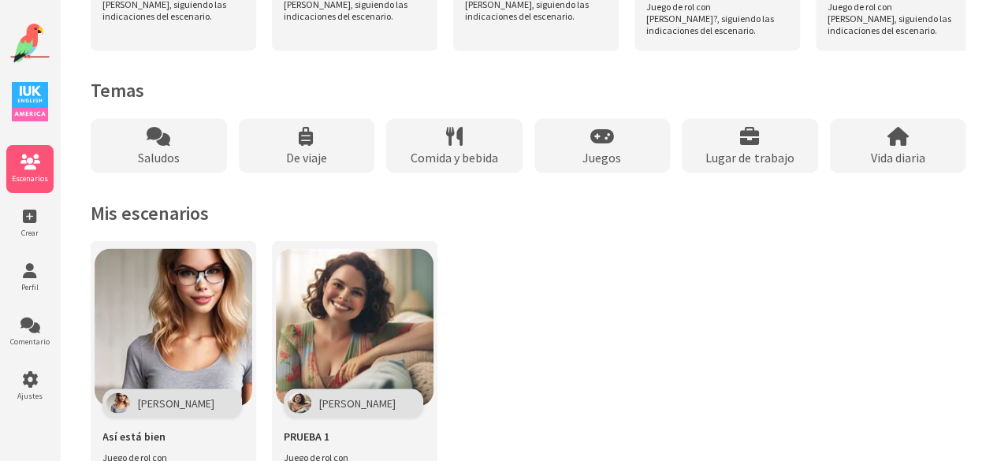
scroll to position [1490, 0]
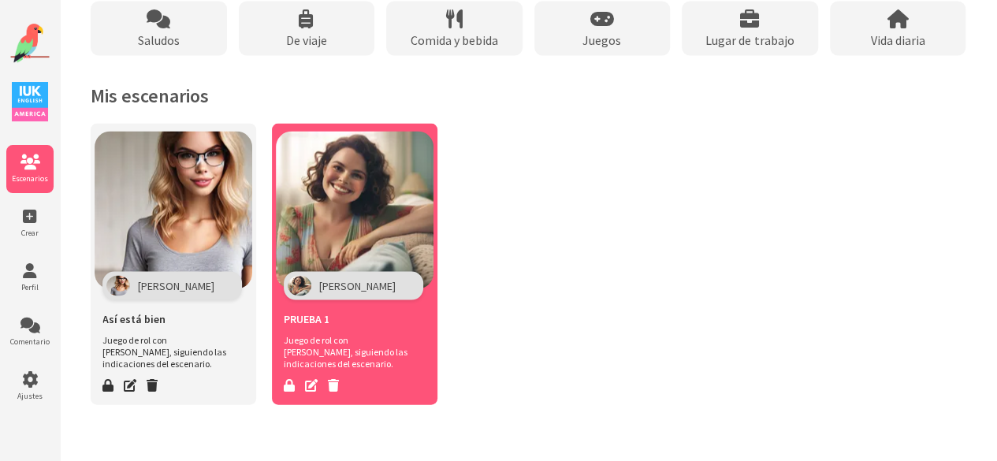
click at [347, 262] on img at bounding box center [355, 210] width 158 height 158
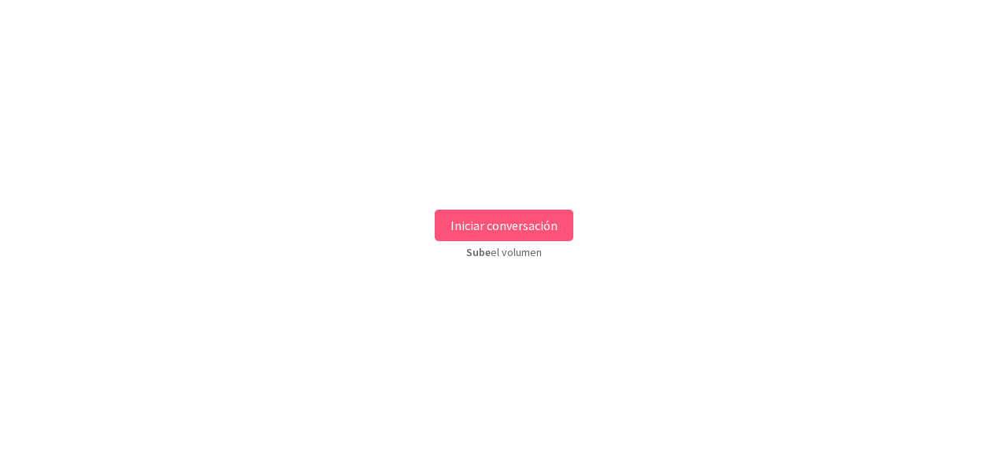
click at [514, 228] on font "Iniciar conversación" at bounding box center [504, 225] width 107 height 16
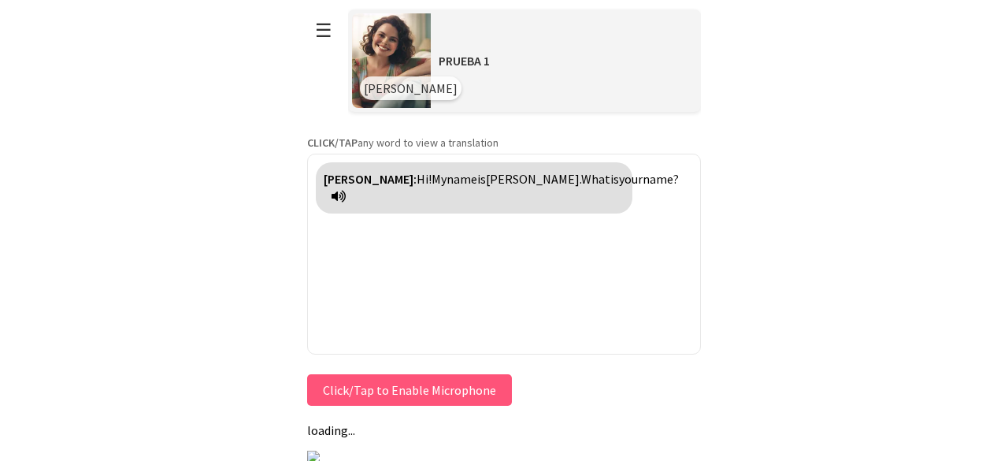
click at [859, 130] on html "**********" at bounding box center [504, 230] width 1008 height 461
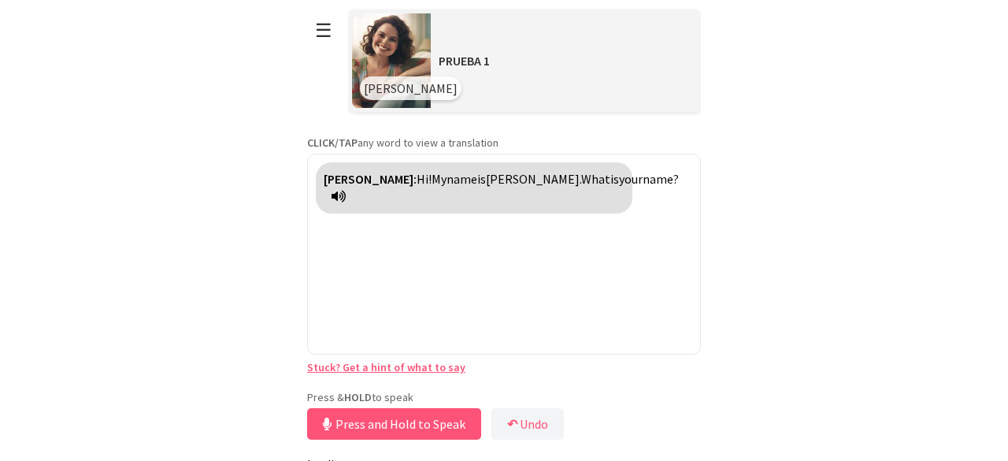
click at [443, 384] on div "**********" at bounding box center [504, 222] width 394 height 444
click at [421, 423] on button "Release to Stop Speaking" at bounding box center [391, 424] width 169 height 32
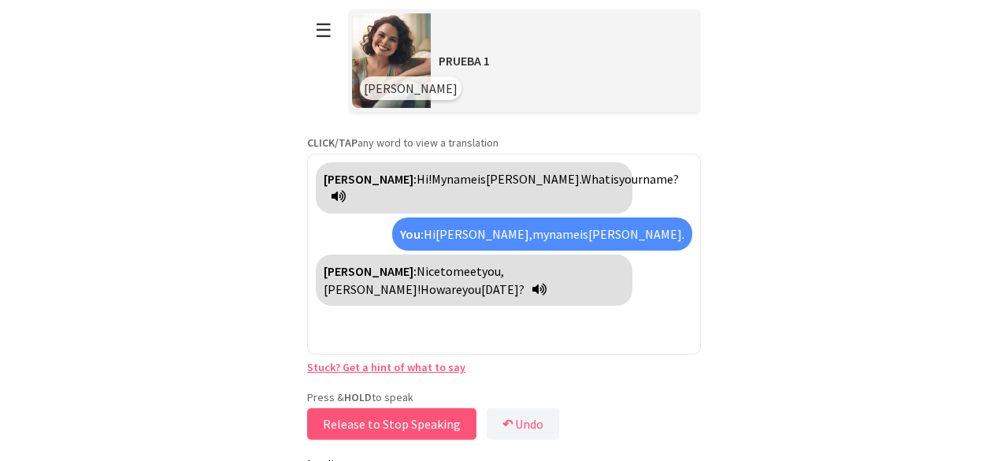
click at [421, 423] on button "Release to Stop Speaking" at bounding box center [391, 424] width 169 height 32
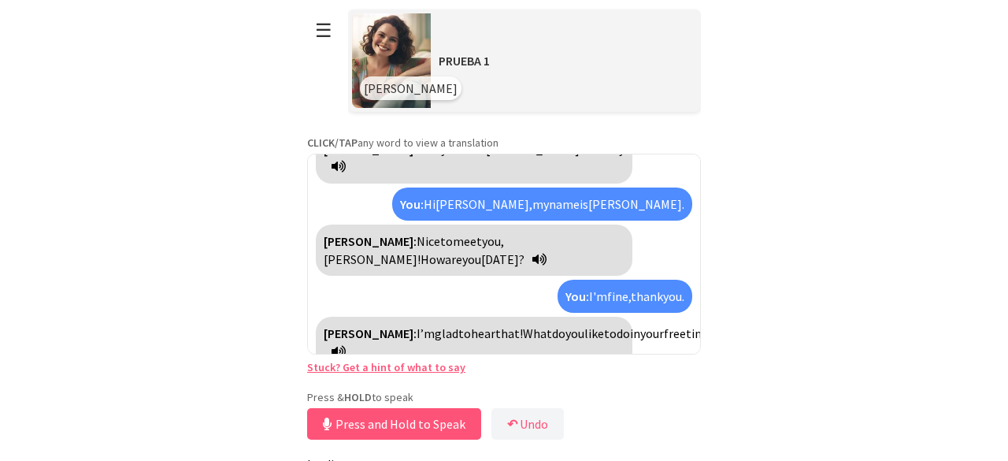
scroll to position [47, 0]
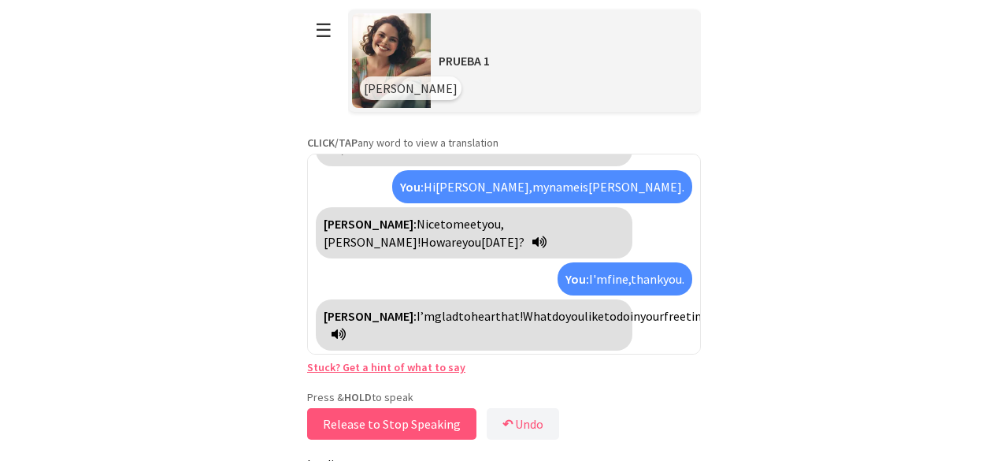
click at [388, 421] on button "Release to Stop Speaking" at bounding box center [391, 424] width 169 height 32
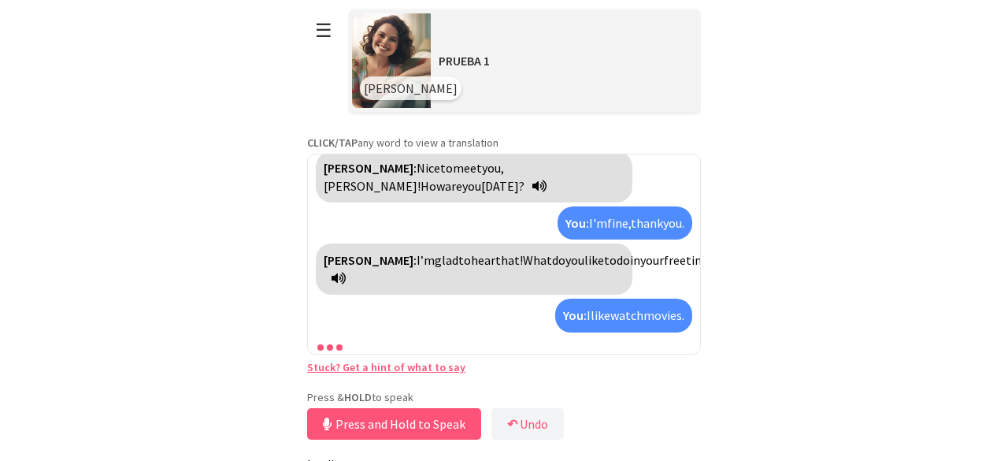
scroll to position [121, 0]
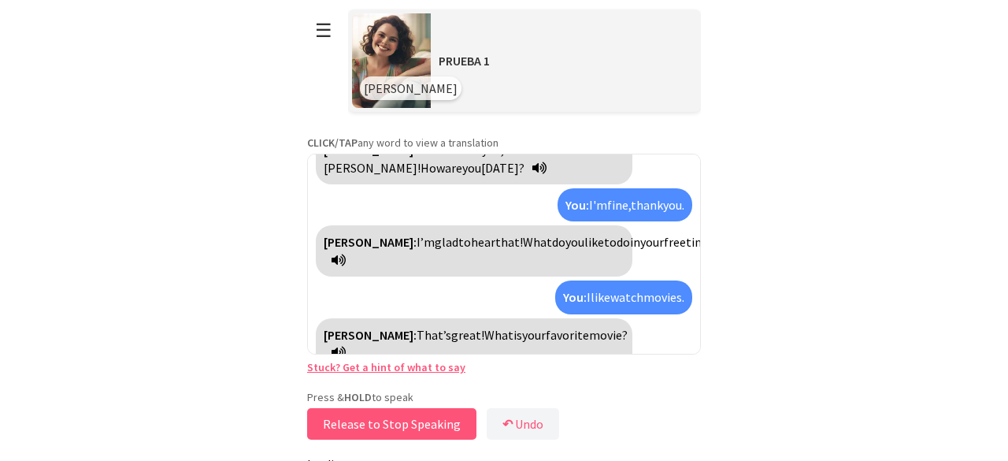
click at [388, 421] on button "Release to Stop Speaking" at bounding box center [391, 424] width 169 height 32
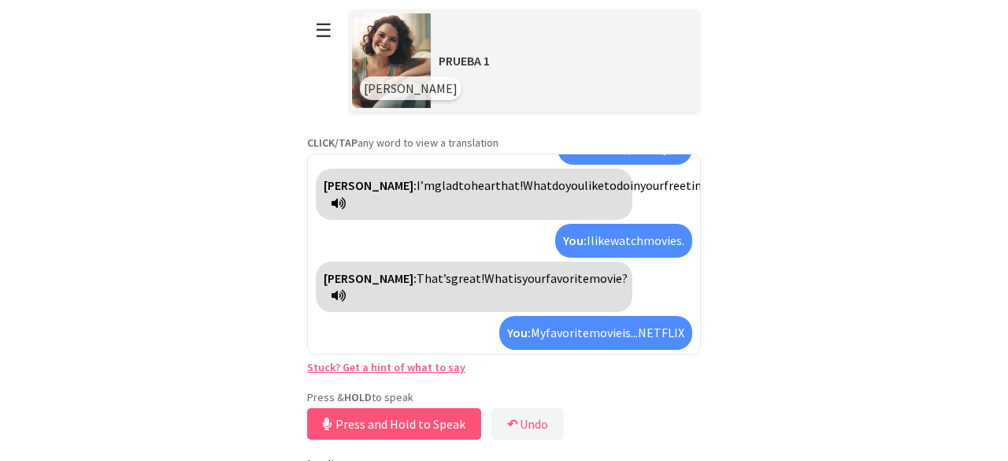
scroll to position [214, 0]
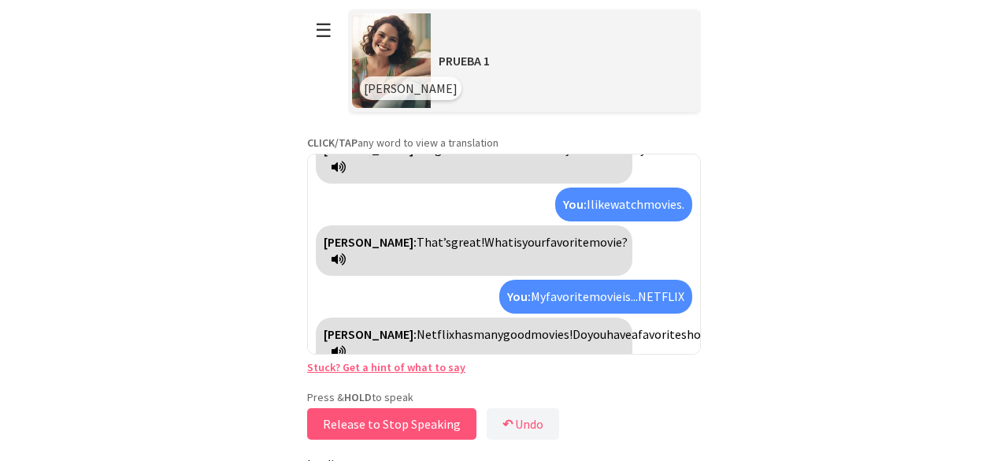
click at [388, 421] on button "Release to Stop Speaking" at bounding box center [391, 424] width 169 height 32
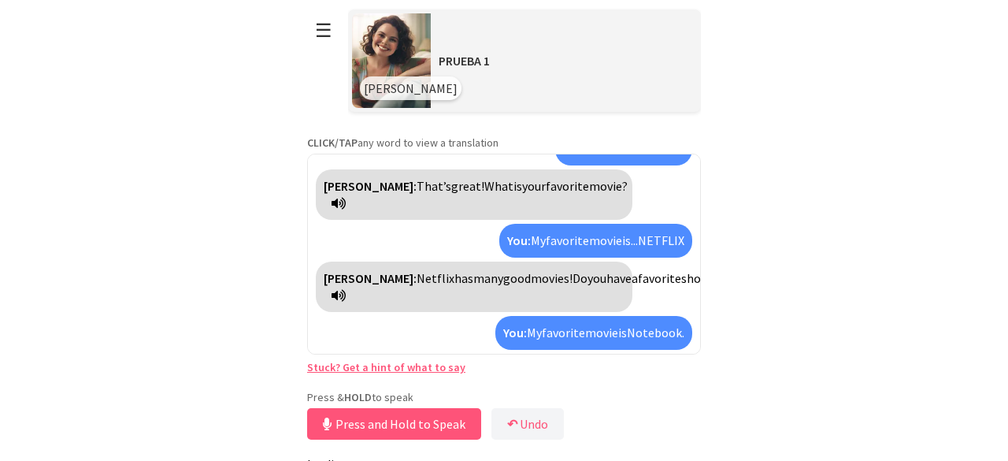
scroll to position [306, 0]
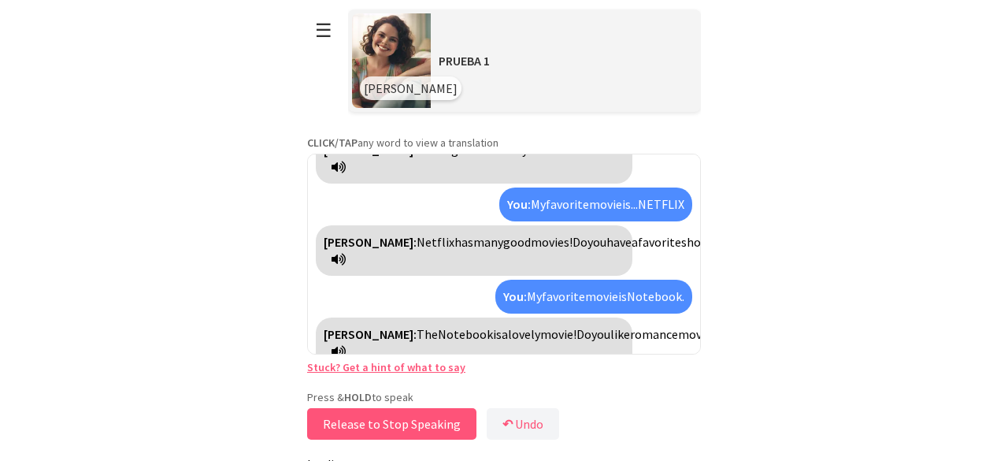
click at [388, 421] on button "Release to Stop Speaking" at bounding box center [391, 424] width 169 height 32
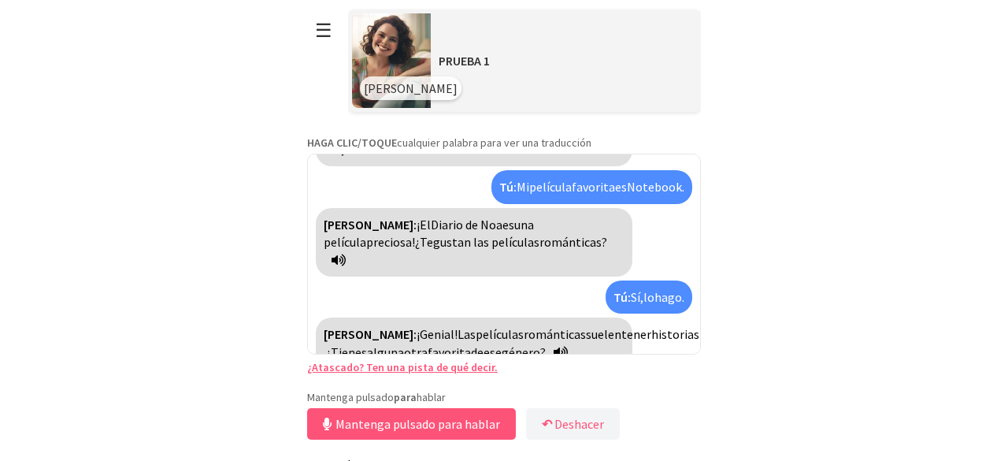
scroll to position [399, 0]
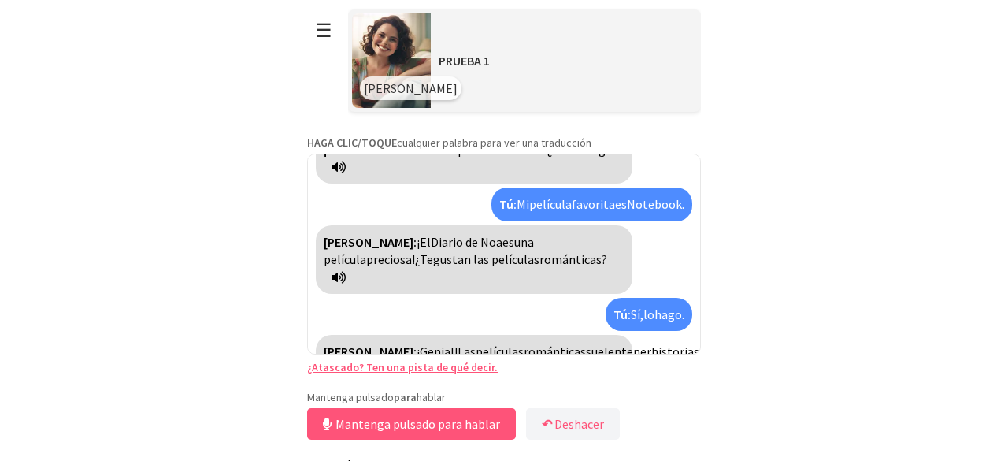
click at [655, 306] on font "hago." at bounding box center [670, 314] width 30 height 16
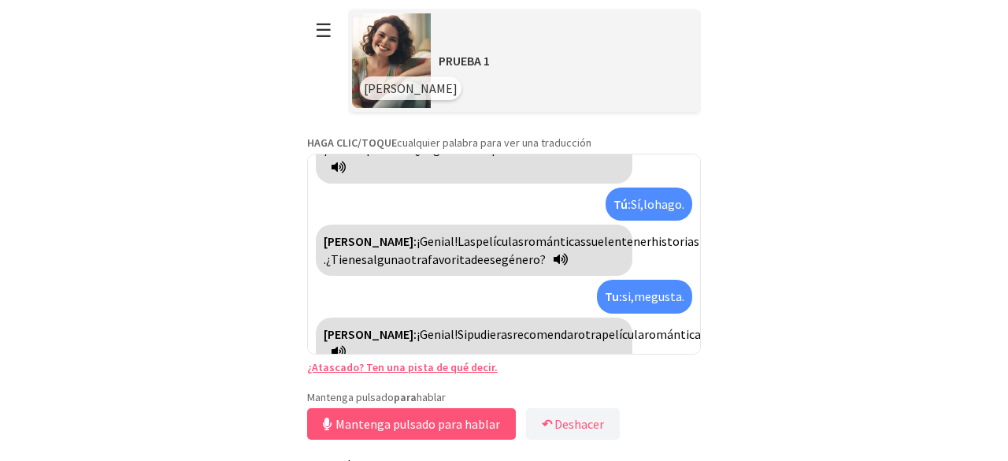
scroll to position [492, 0]
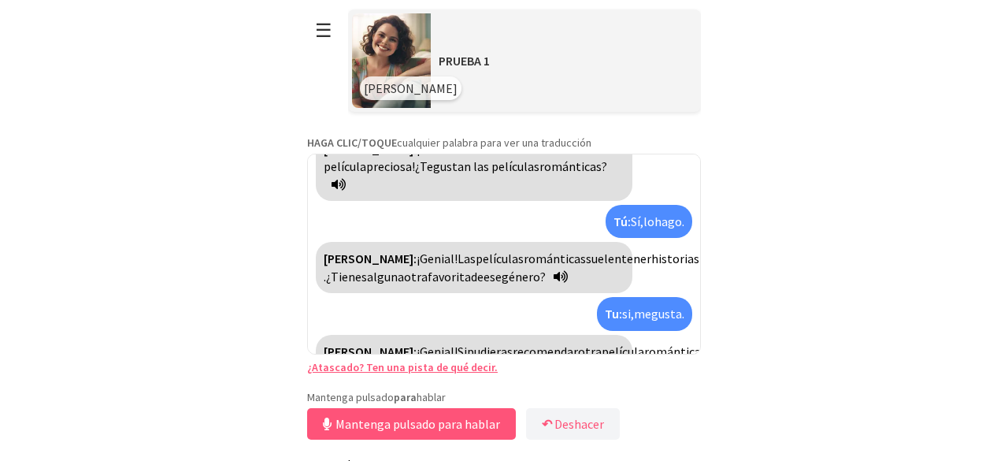
click at [346, 362] on icon at bounding box center [339, 368] width 14 height 13
click at [476, 366] on font "¿Atascado? Ten una pista de qué decir." at bounding box center [402, 367] width 191 height 14
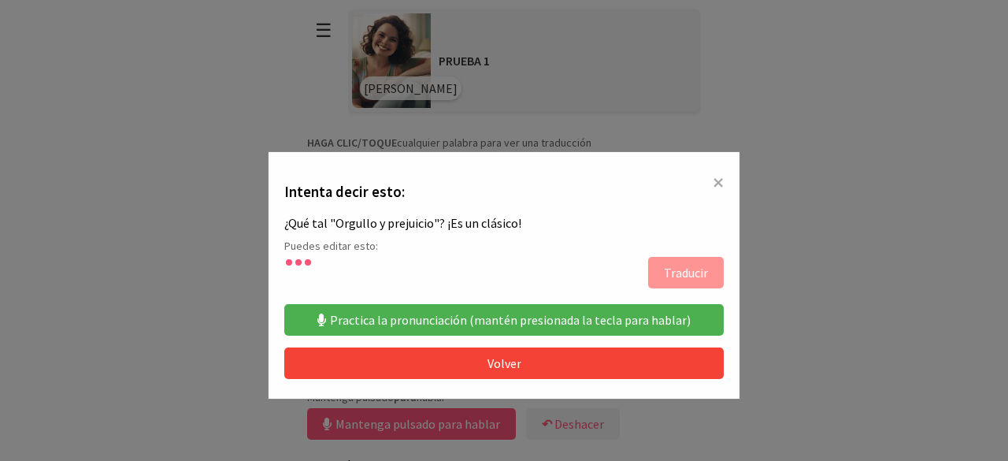
type textarea "**********"
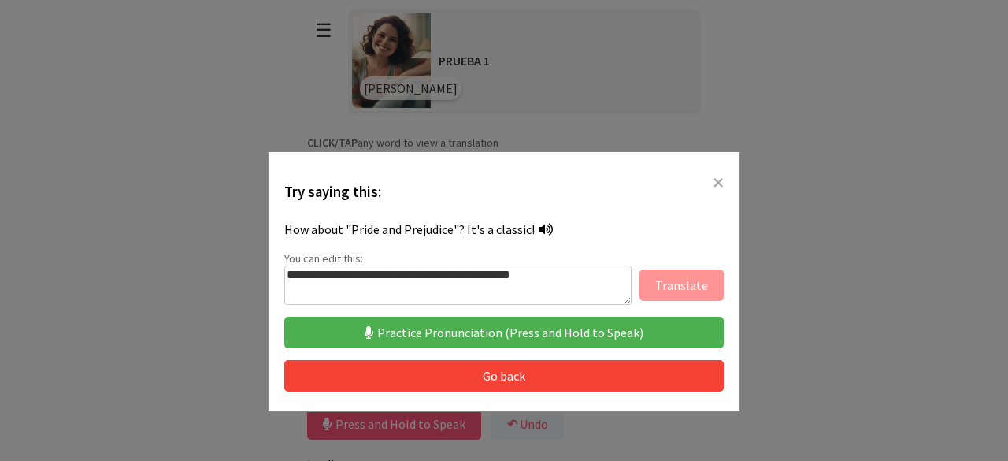
scroll to position [509, 0]
click at [530, 379] on button "Go back" at bounding box center [504, 376] width 440 height 32
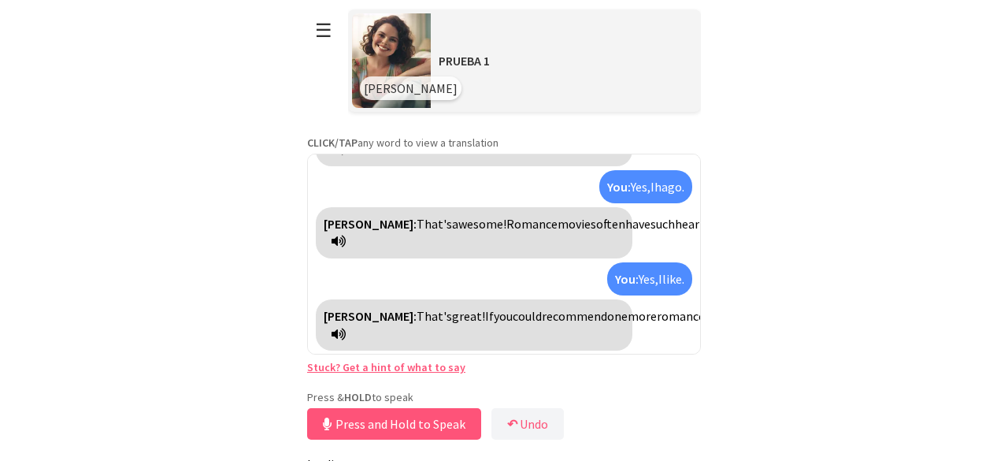
click at [397, 368] on link "Stuck? Get a hint of what to say" at bounding box center [386, 367] width 158 height 14
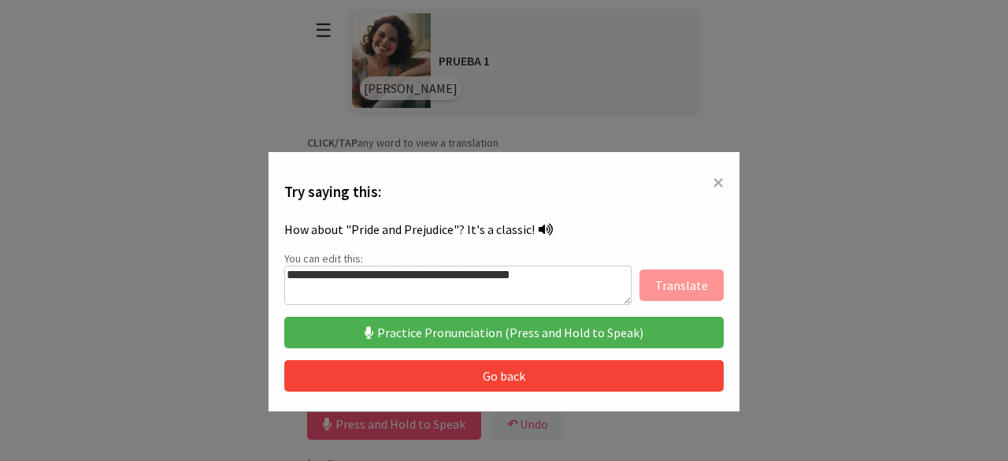
click at [495, 335] on button "Practice Pronunciation (Press and Hold to Speak)" at bounding box center [504, 333] width 440 height 32
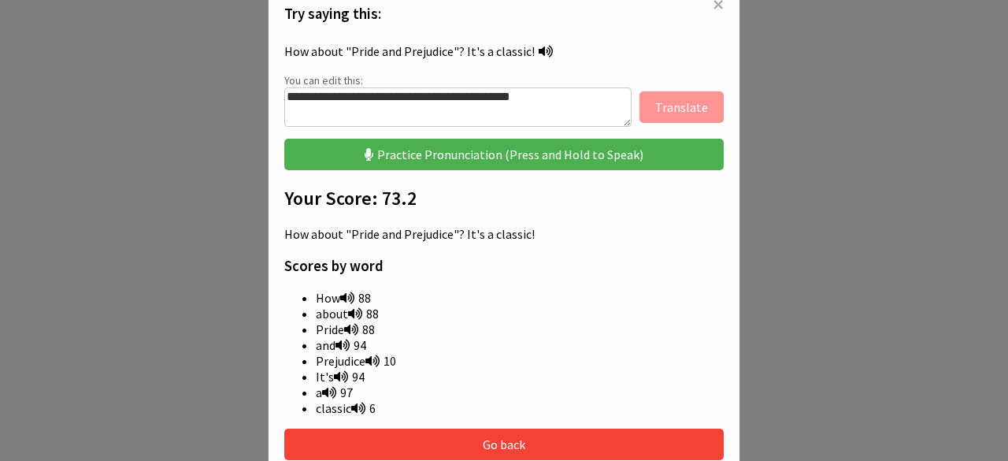
scroll to position [179, 0]
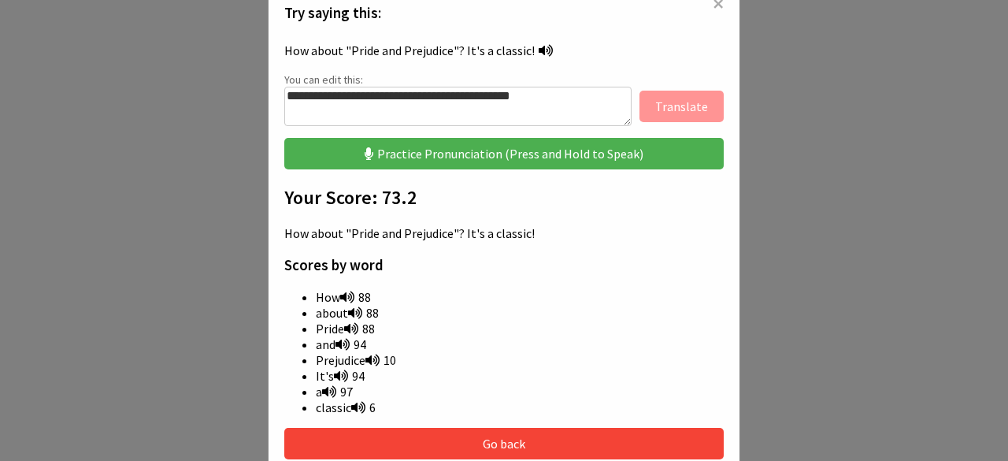
click at [344, 297] on icon at bounding box center [347, 297] width 14 height 13
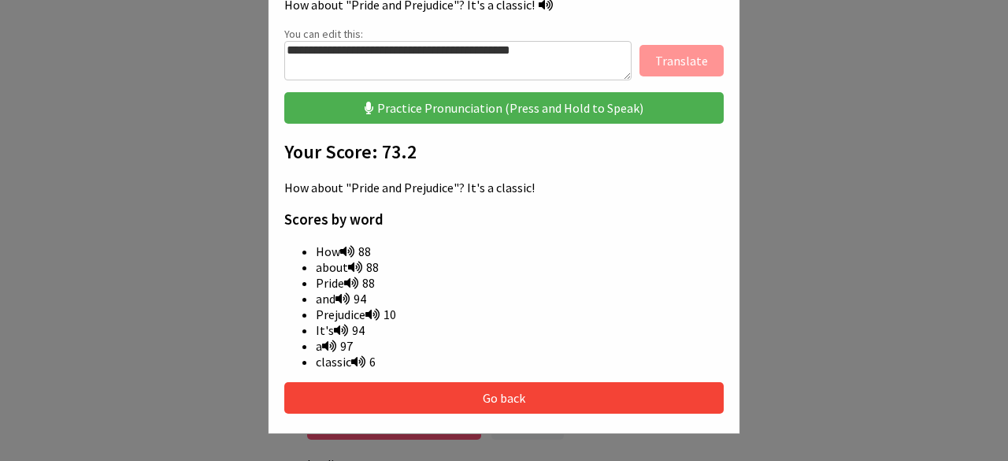
scroll to position [228, 0]
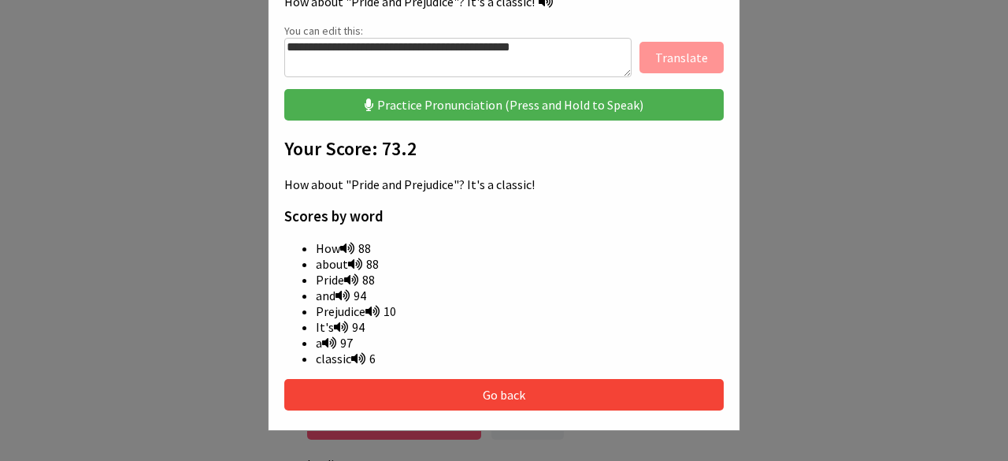
click at [341, 250] on icon at bounding box center [347, 248] width 14 height 13
click at [348, 240] on span "How 88" at bounding box center [343, 248] width 55 height 16
click at [348, 244] on icon at bounding box center [347, 248] width 14 height 13
click at [347, 247] on icon at bounding box center [347, 248] width 14 height 13
click at [354, 263] on icon at bounding box center [355, 264] width 14 height 13
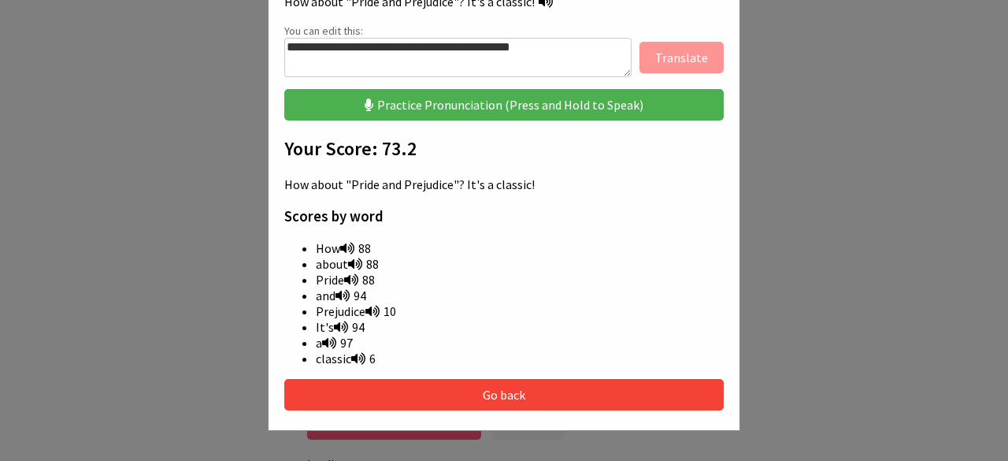
click at [351, 280] on icon at bounding box center [351, 279] width 14 height 13
click at [342, 294] on icon at bounding box center [343, 295] width 14 height 13
click at [368, 316] on icon at bounding box center [373, 311] width 14 height 13
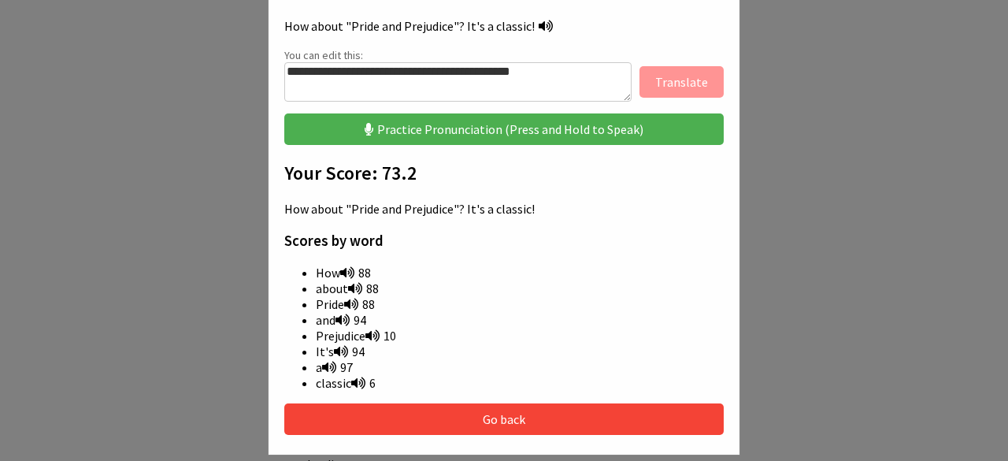
scroll to position [202, 0]
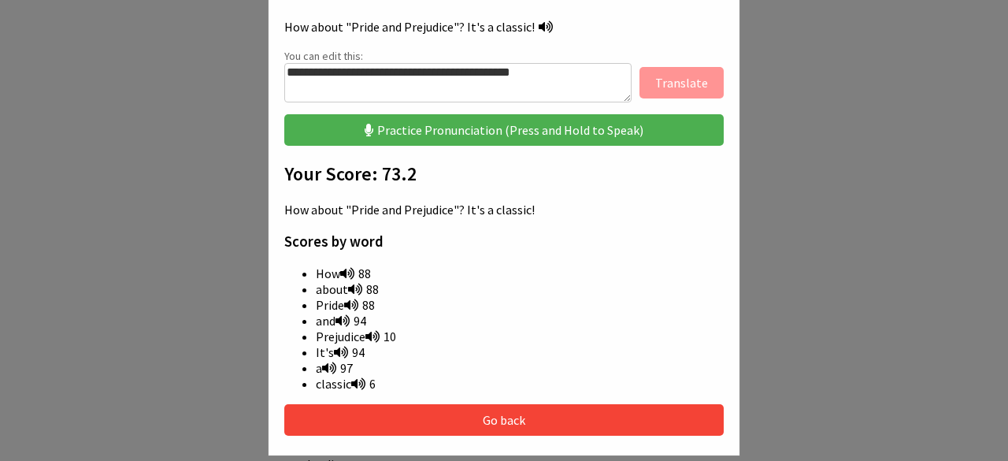
click at [531, 128] on button "Practice Pronunciation (Press and Hold to Speak)" at bounding box center [504, 130] width 440 height 32
